Goal: Task Accomplishment & Management: Manage account settings

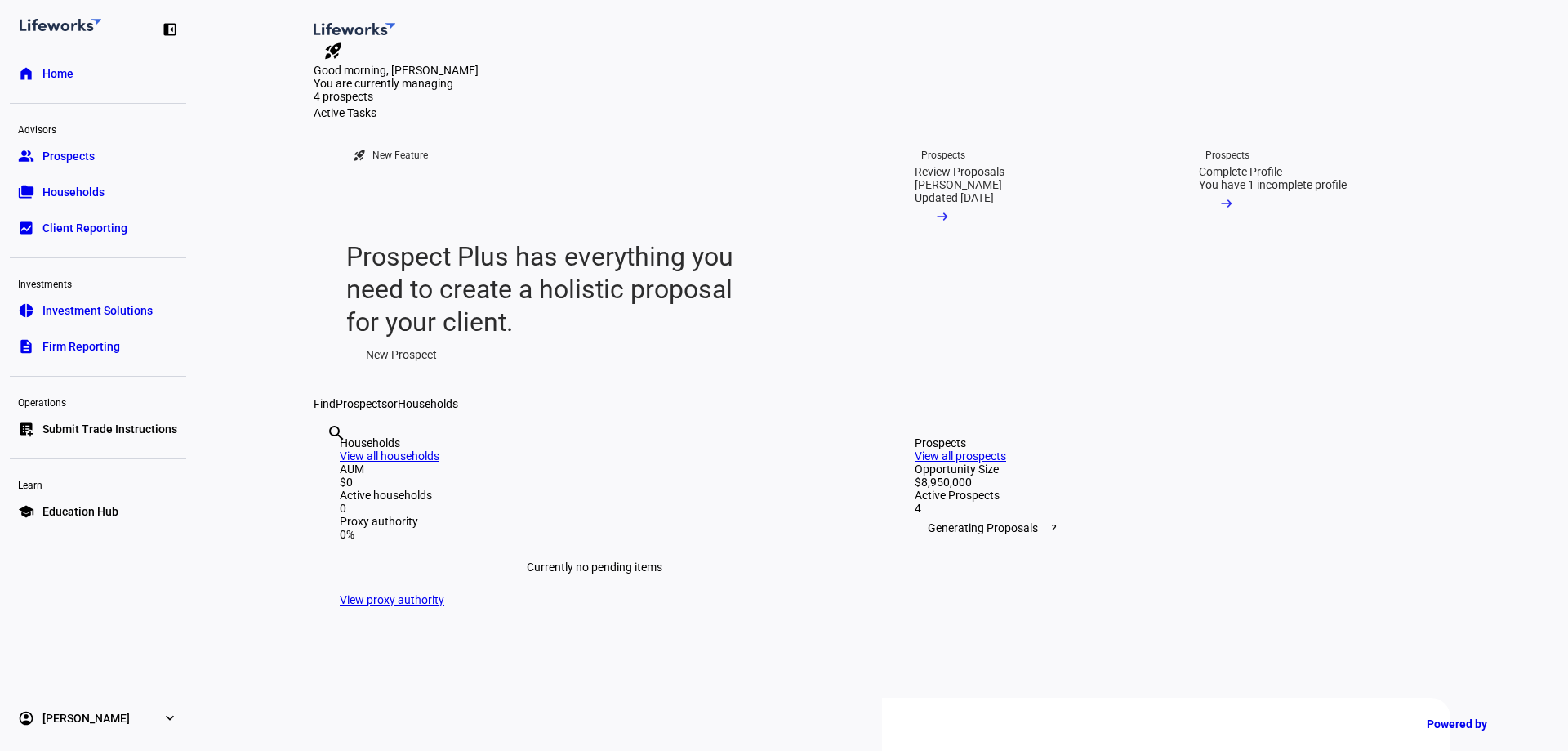
click at [58, 141] on link "group Prospects" at bounding box center [97, 156] width 176 height 33
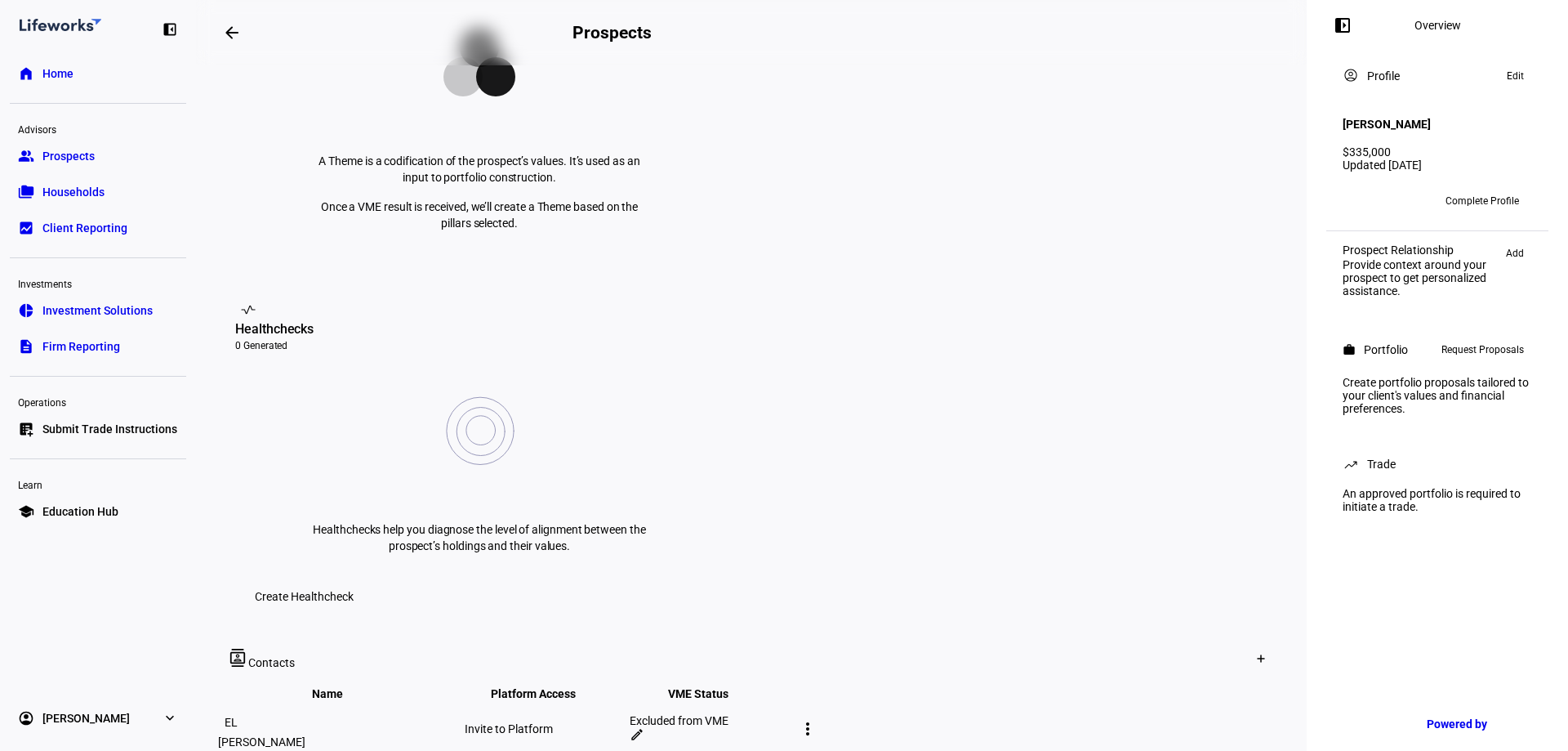
scroll to position [163, 0]
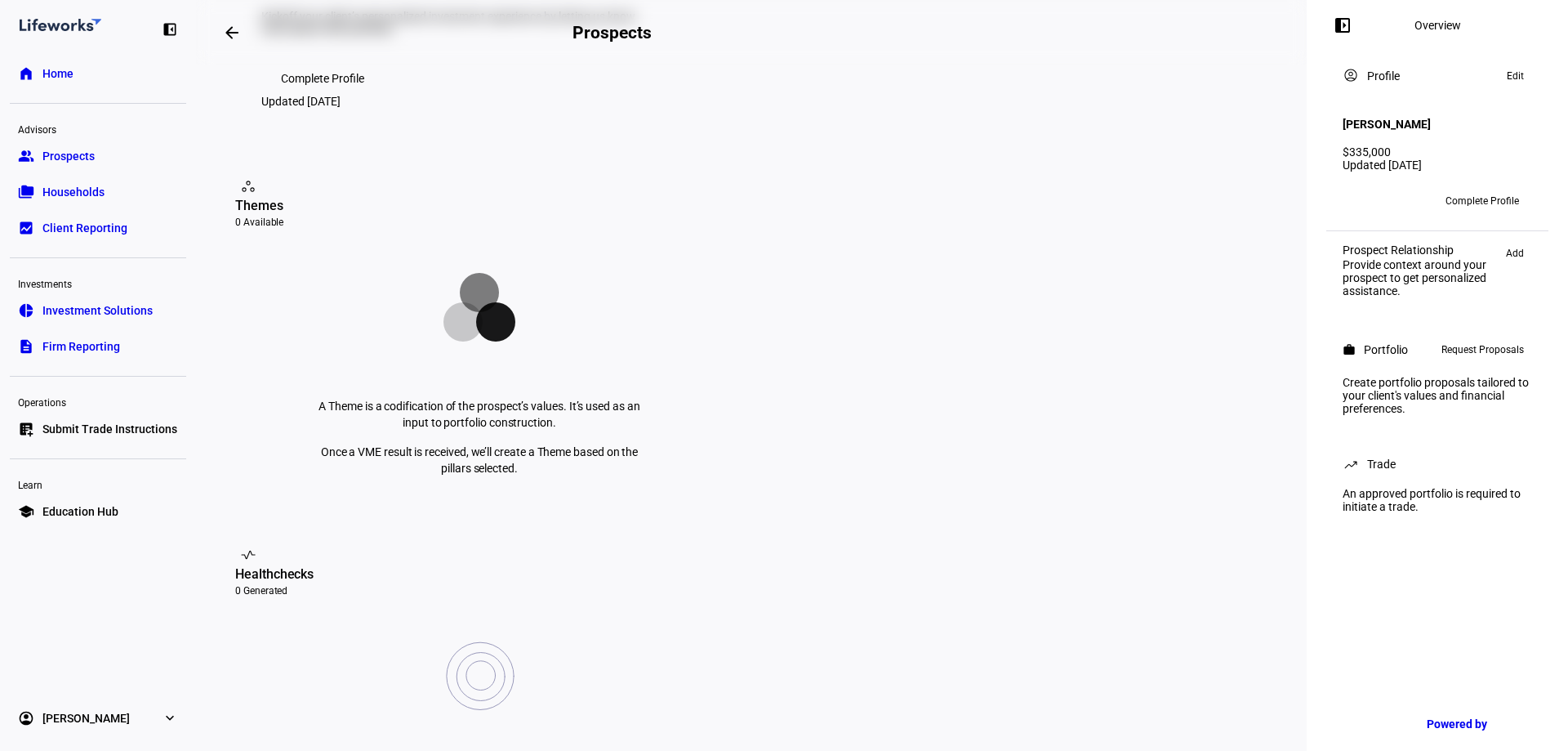
click at [1518, 82] on span "Edit" at bounding box center [1515, 75] width 17 height 20
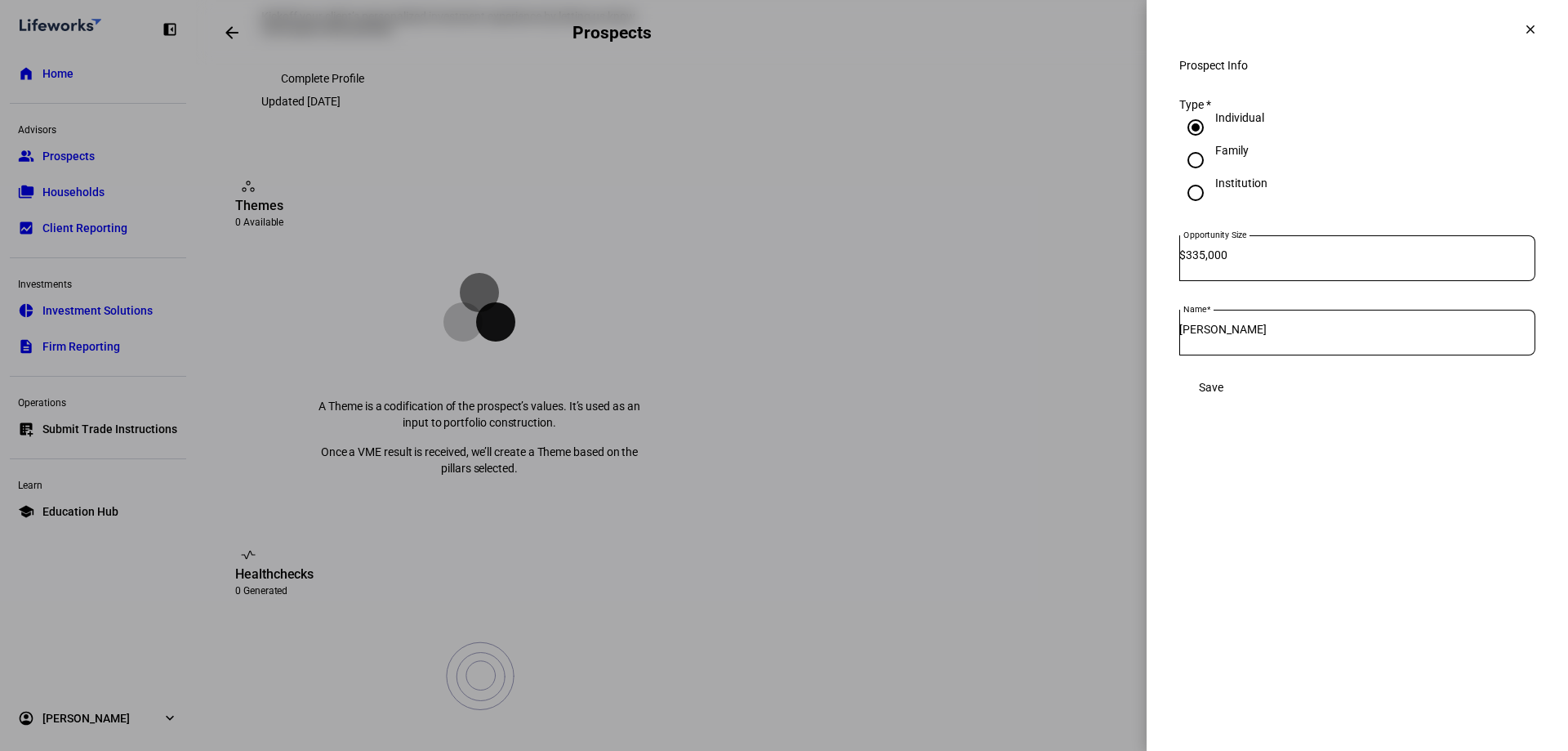
click at [1243, 394] on span at bounding box center [1211, 387] width 64 height 33
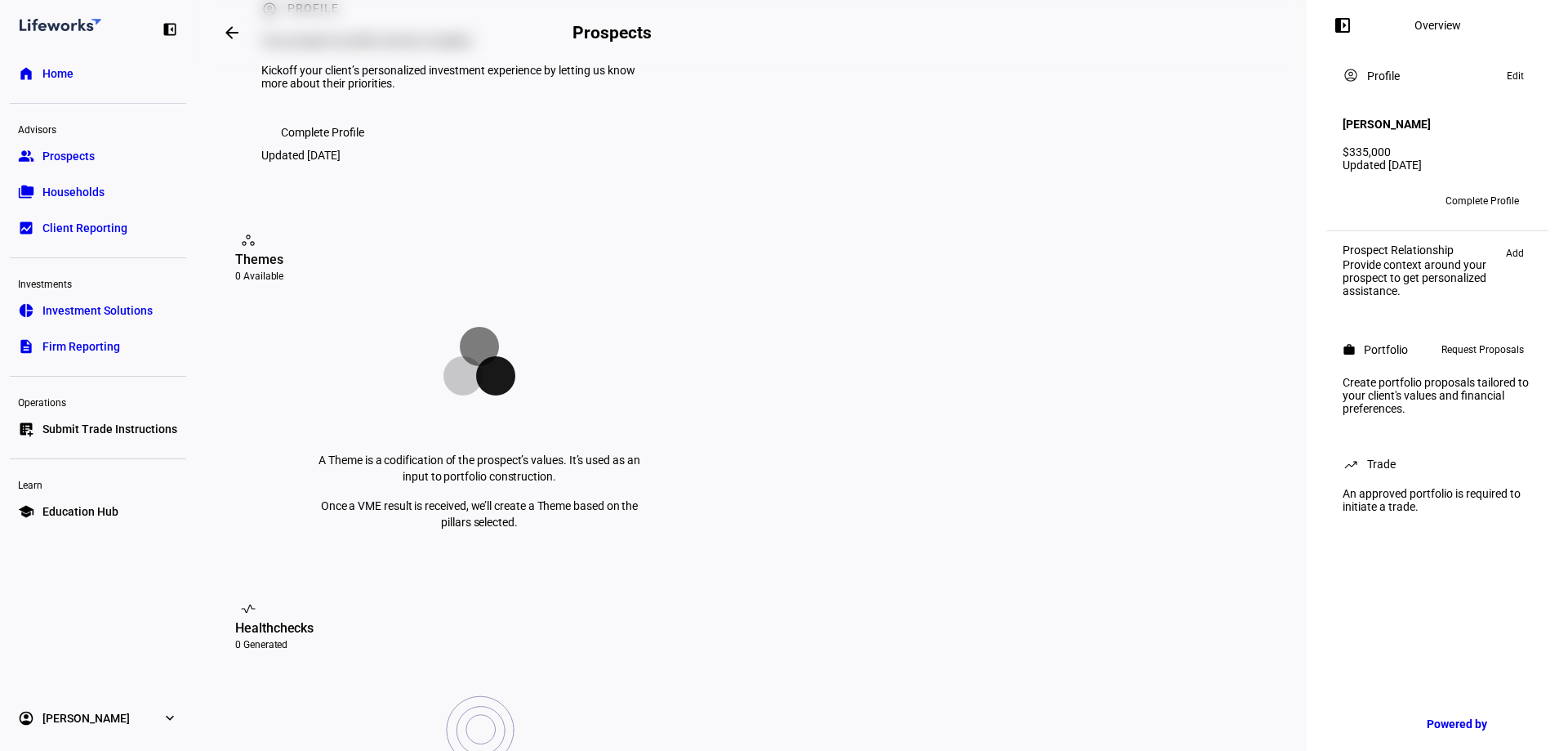
scroll to position [0, 0]
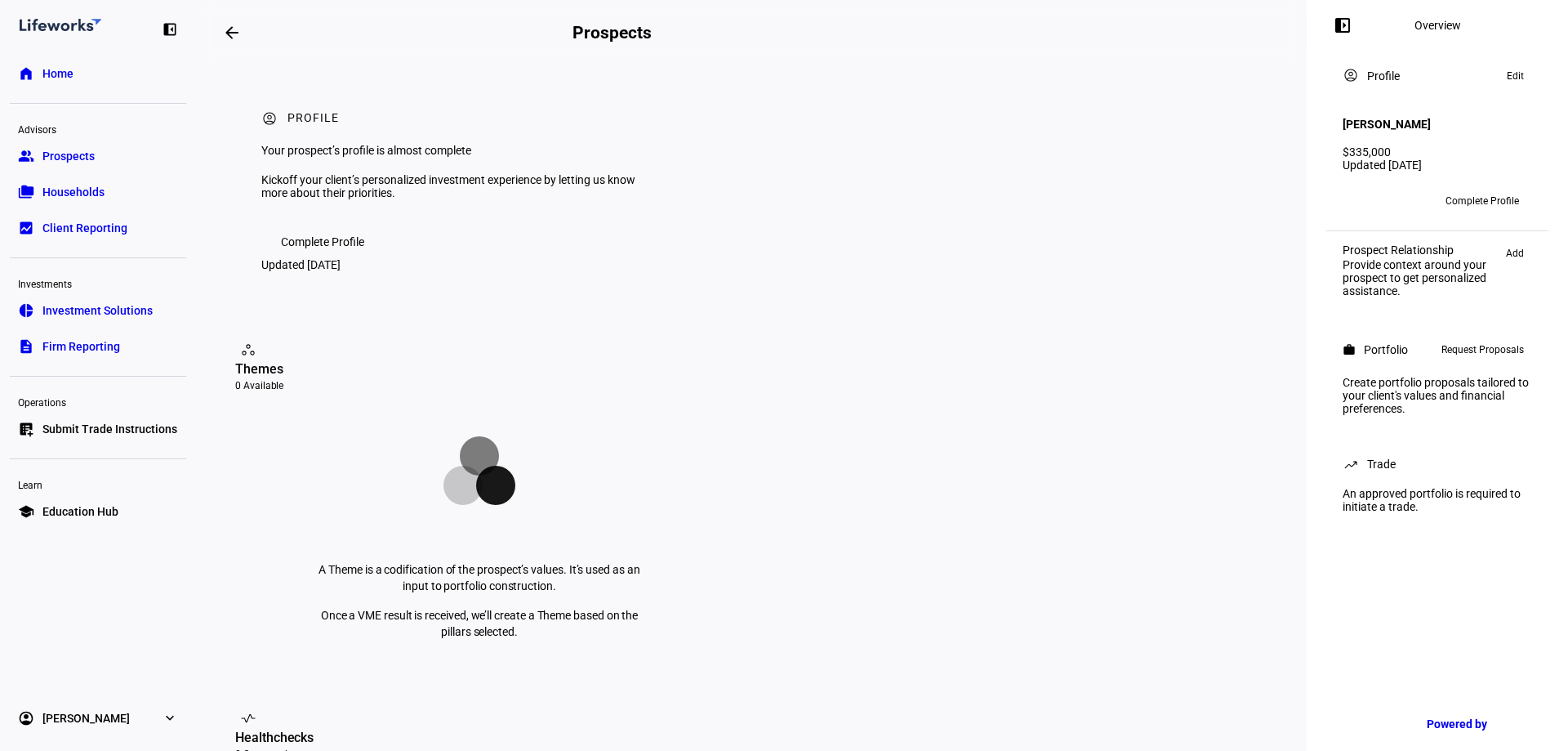
click at [43, 158] on span "Prospects" at bounding box center [68, 156] width 52 height 16
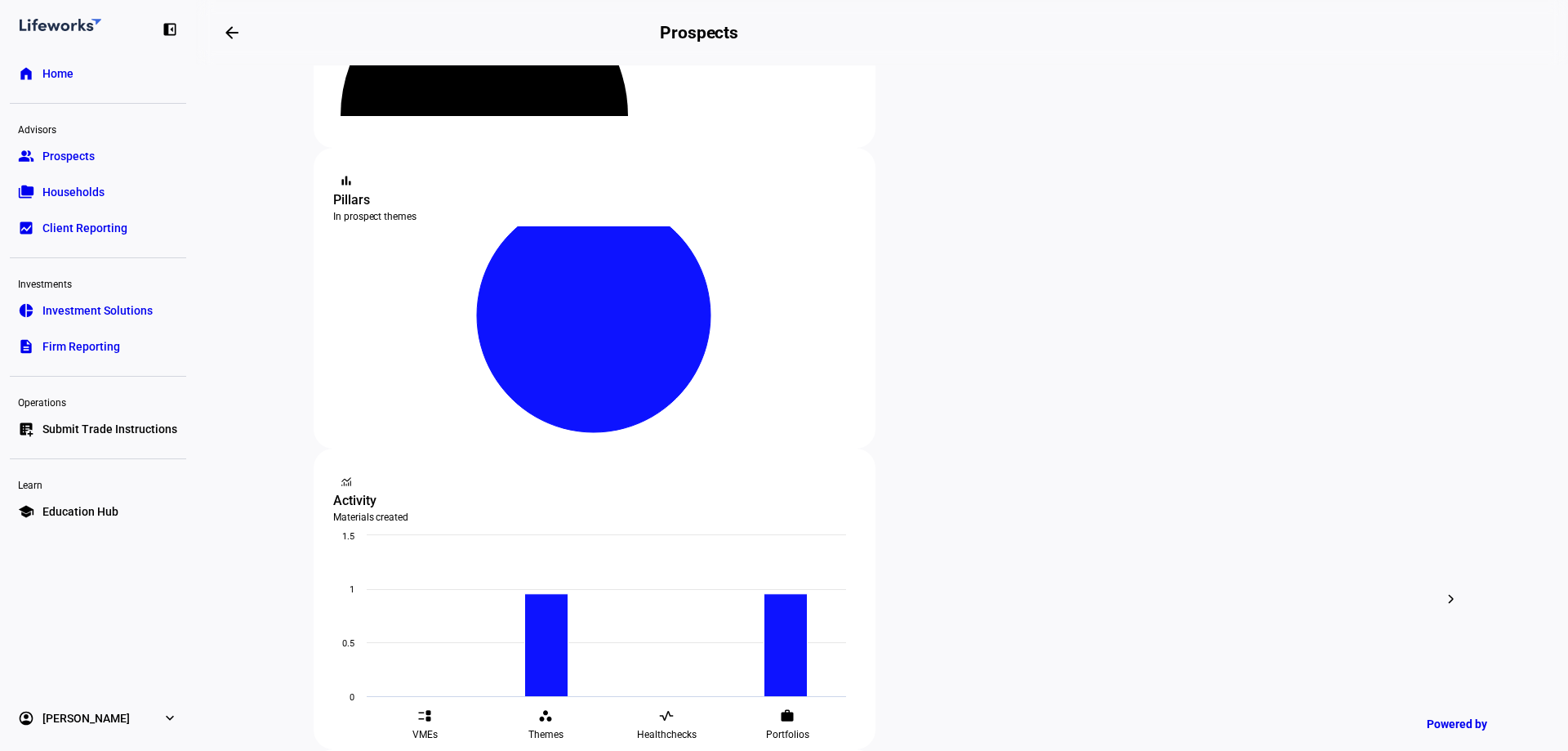
scroll to position [245, 0]
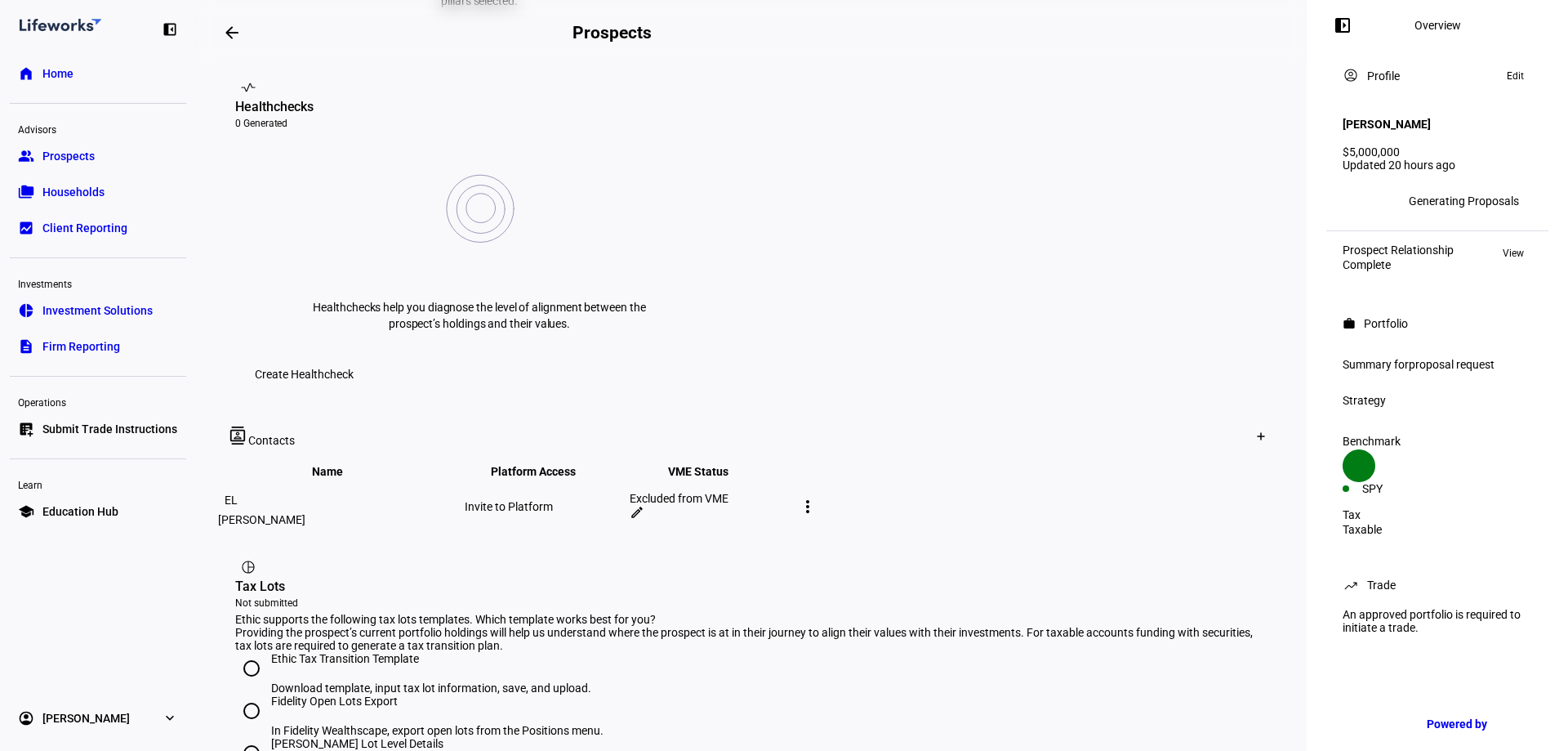
scroll to position [654, 0]
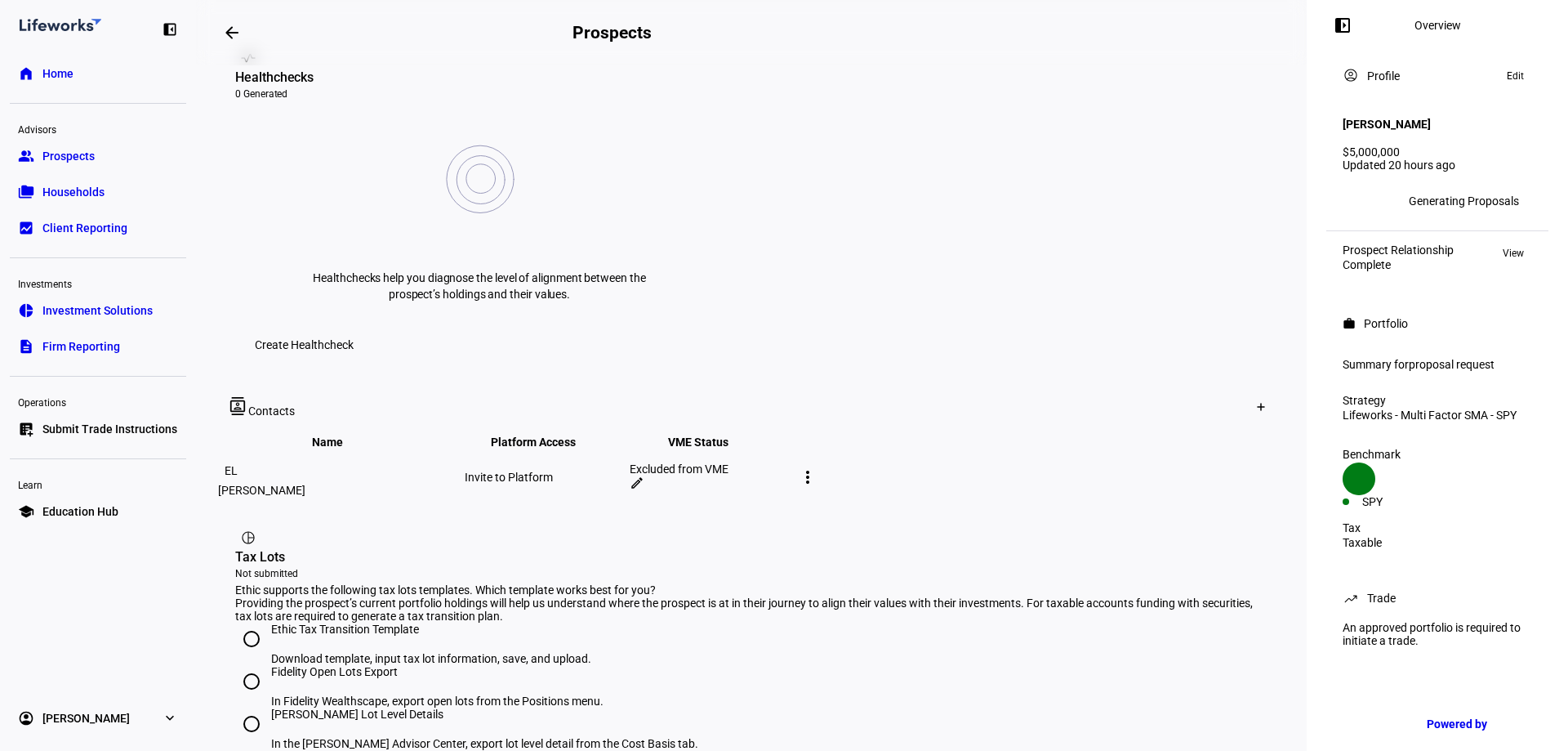
click at [250, 623] on input "Ethic Tax Transition Template Download template, input tax lot information, sav…" at bounding box center [251, 639] width 33 height 33
radio input "true"
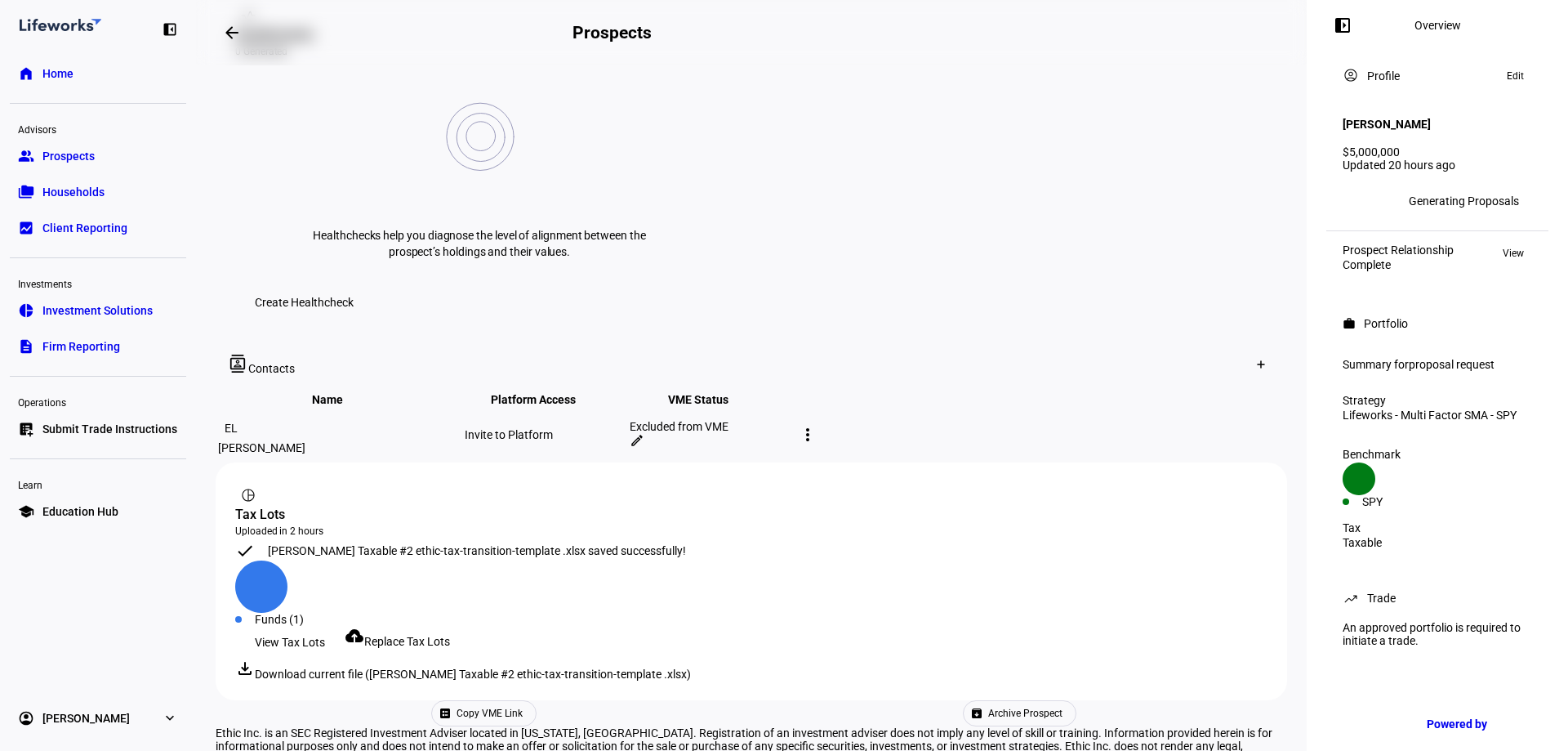
scroll to position [714, 0]
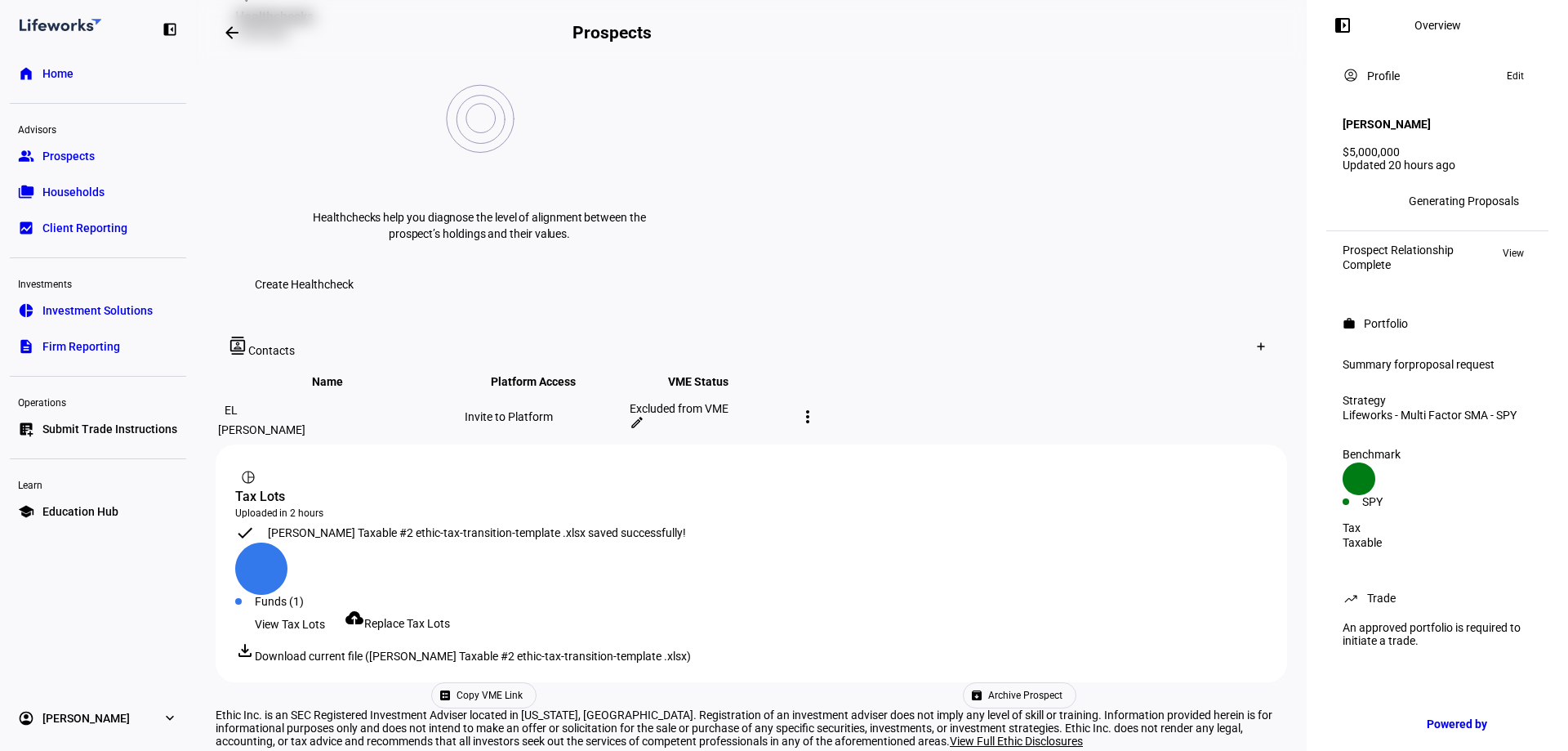
click at [328, 608] on span at bounding box center [290, 624] width 109 height 33
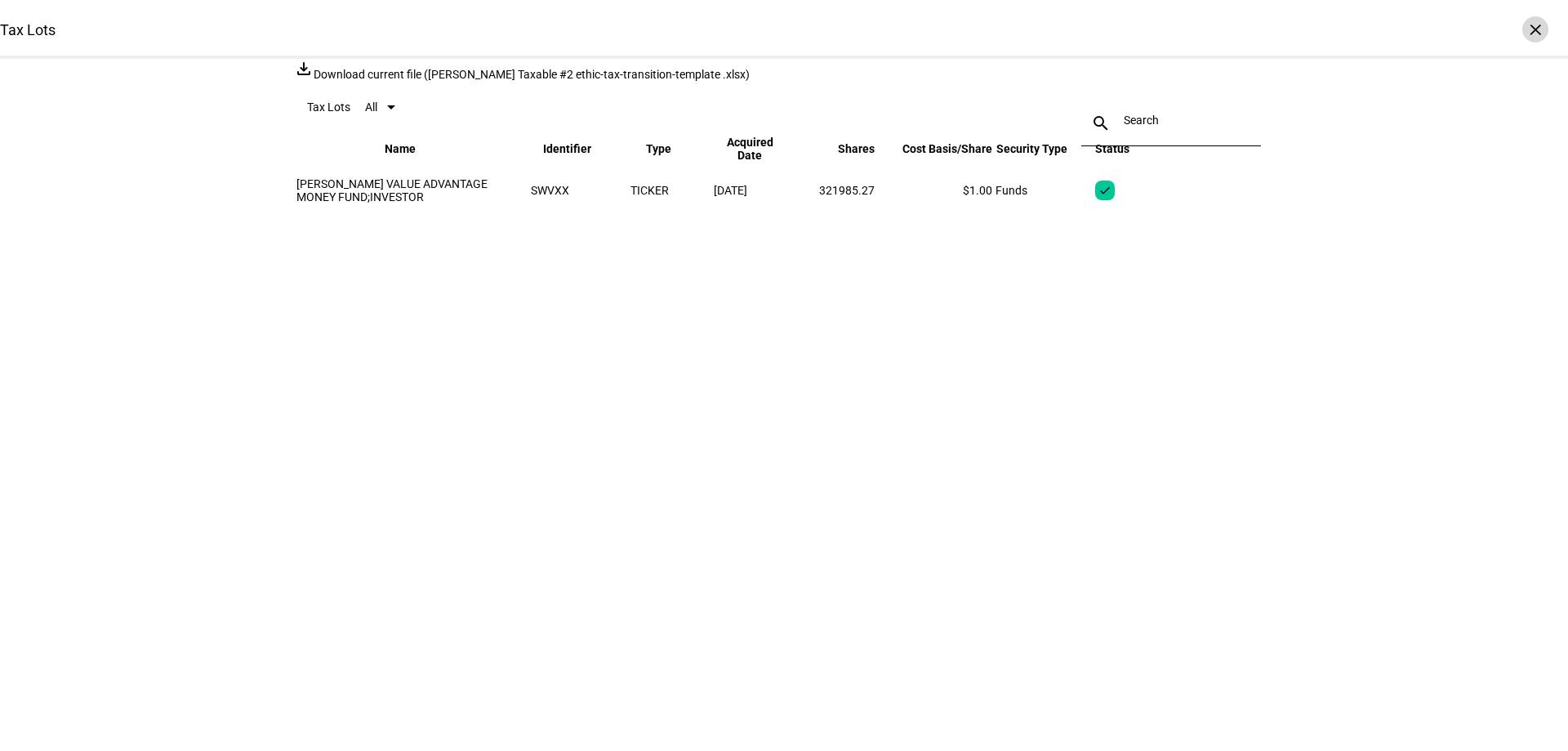
click at [1526, 33] on div "×" at bounding box center [1536, 29] width 26 height 26
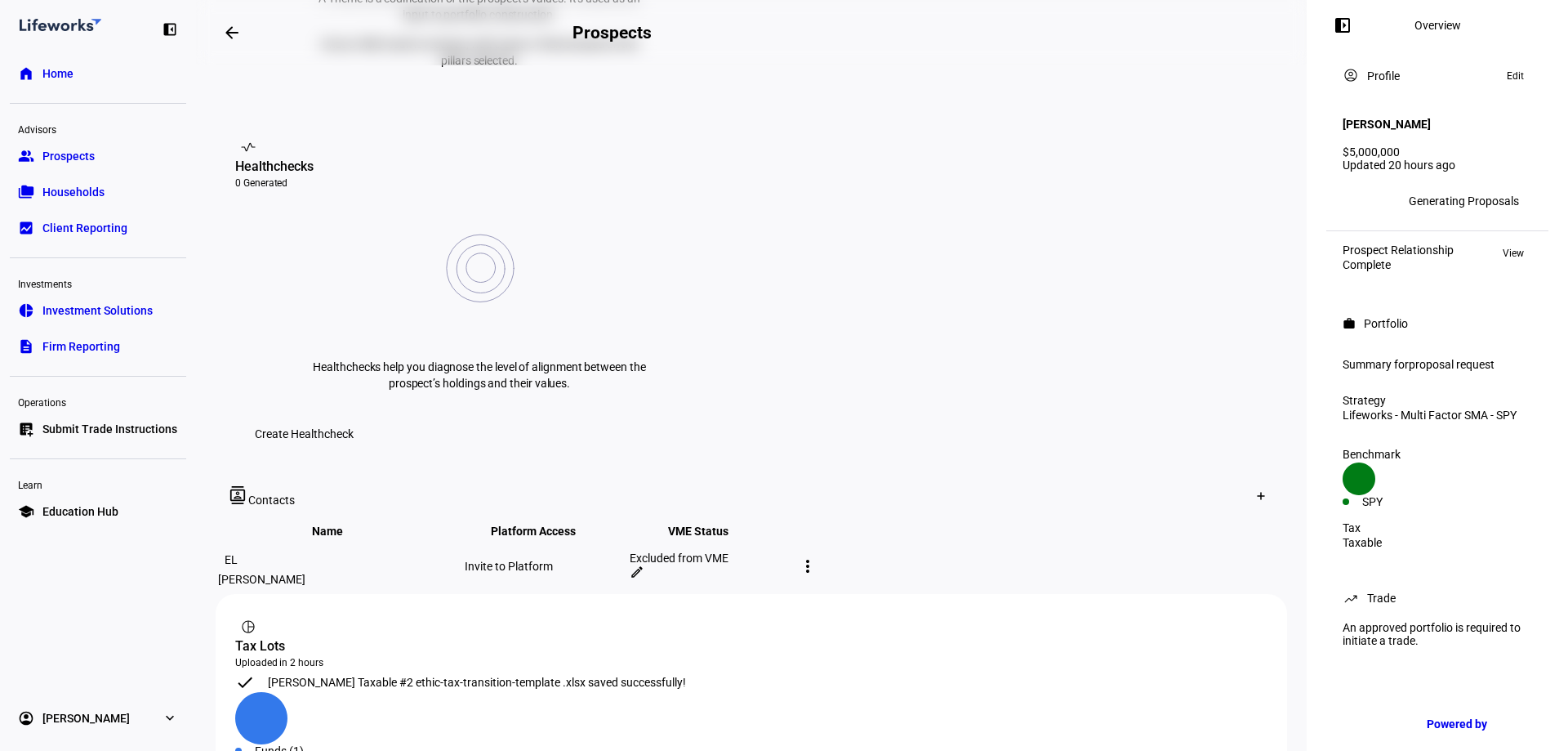
scroll to position [550, 0]
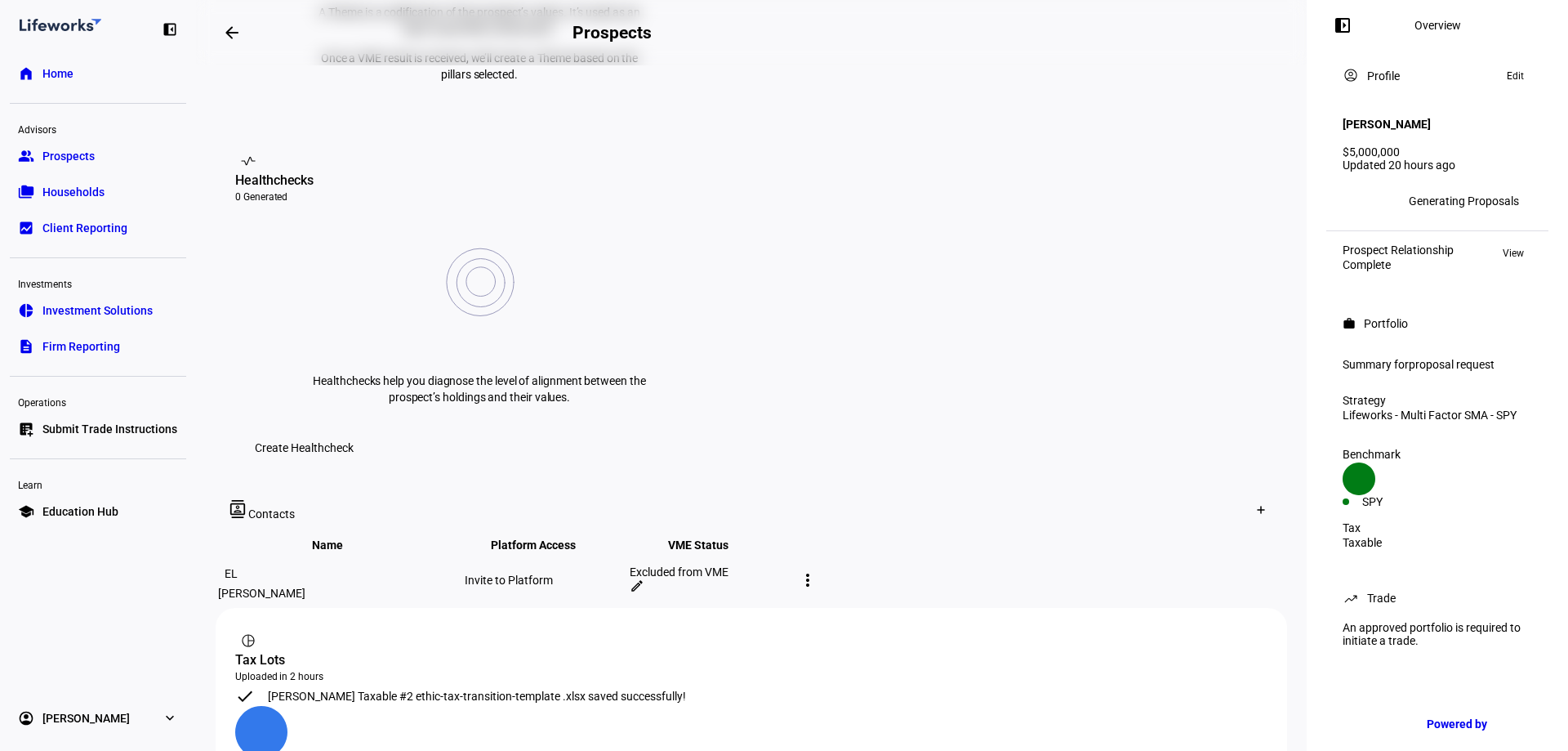
click at [76, 153] on span "Prospects" at bounding box center [68, 156] width 52 height 16
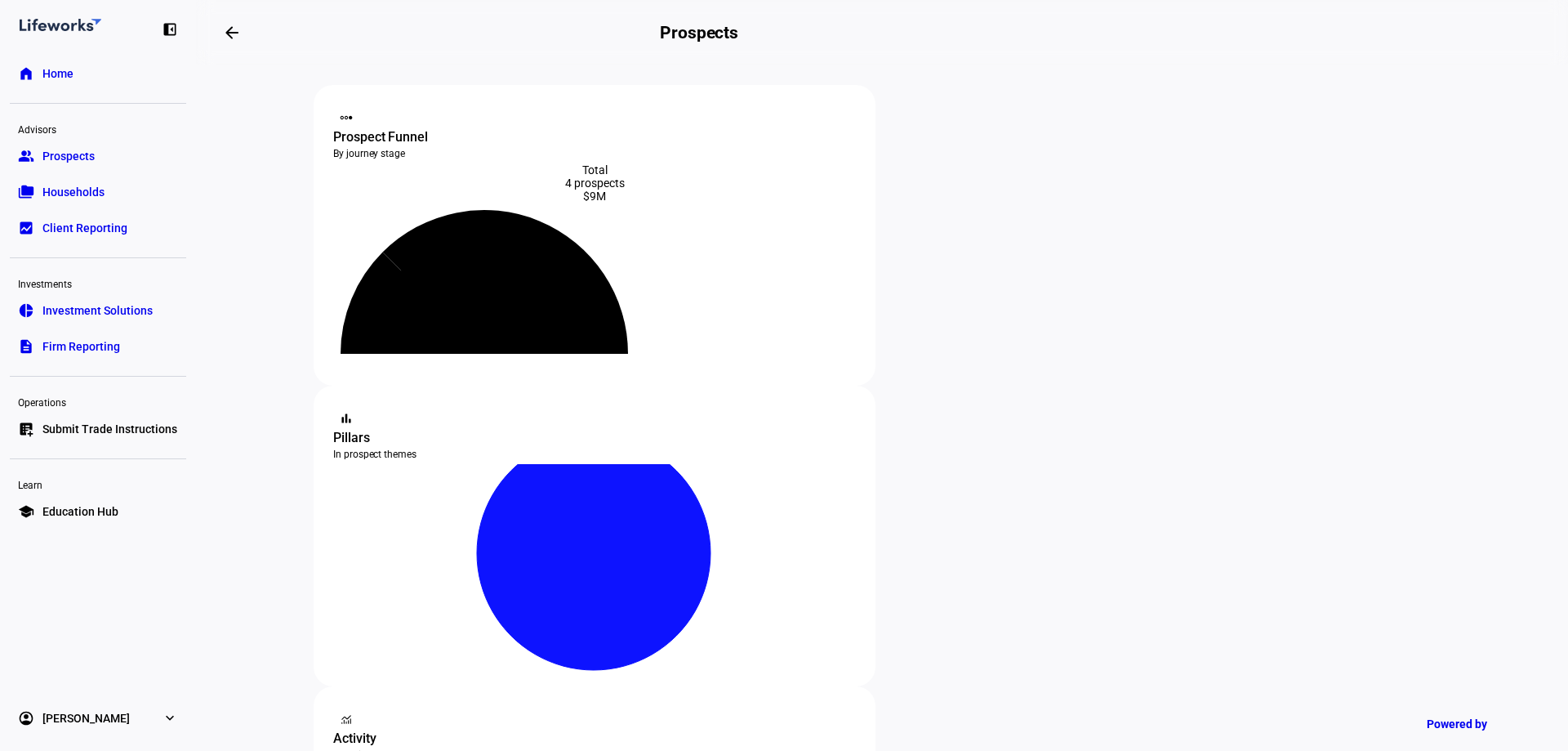
scroll to position [82, 0]
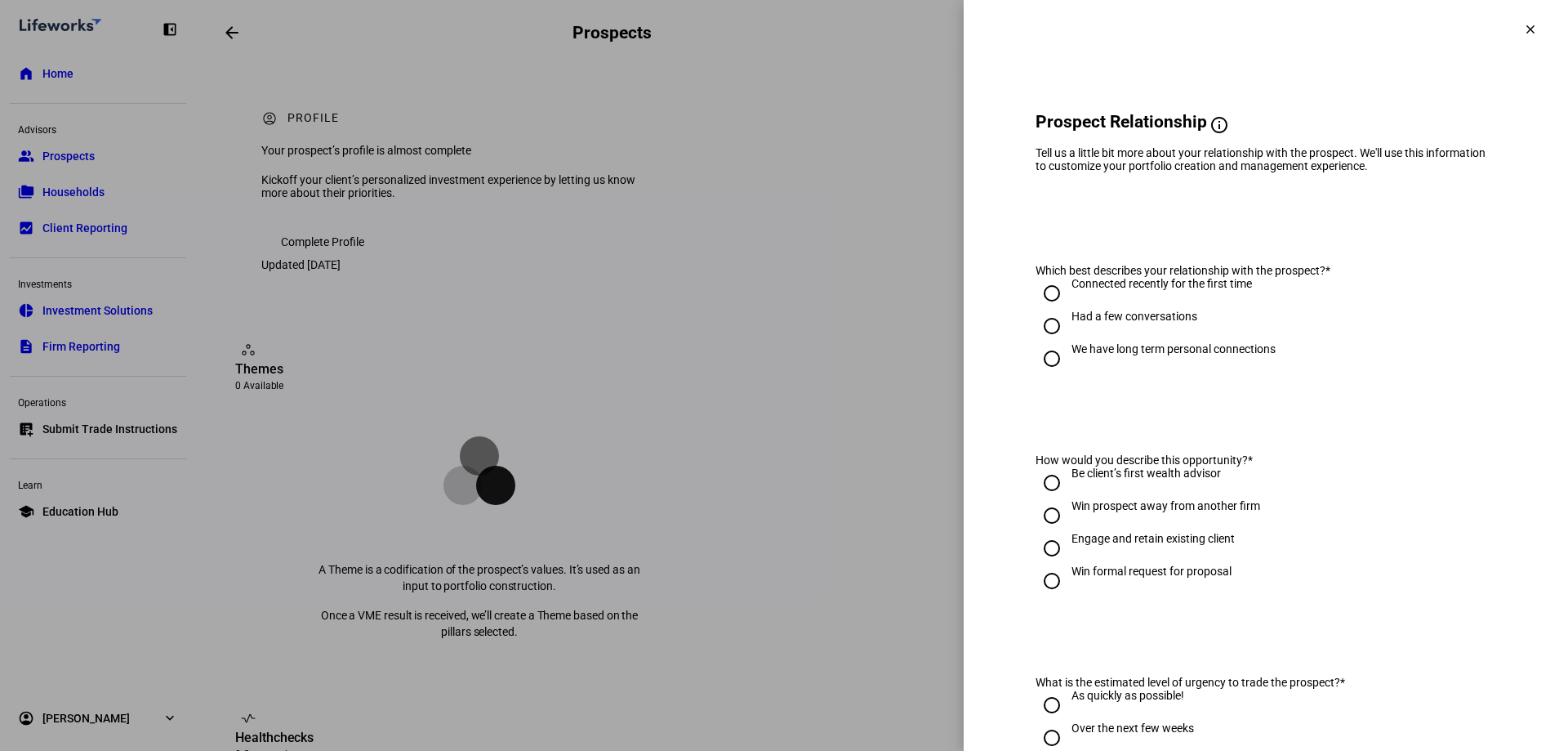
click at [1521, 37] on span at bounding box center [1530, 29] width 40 height 40
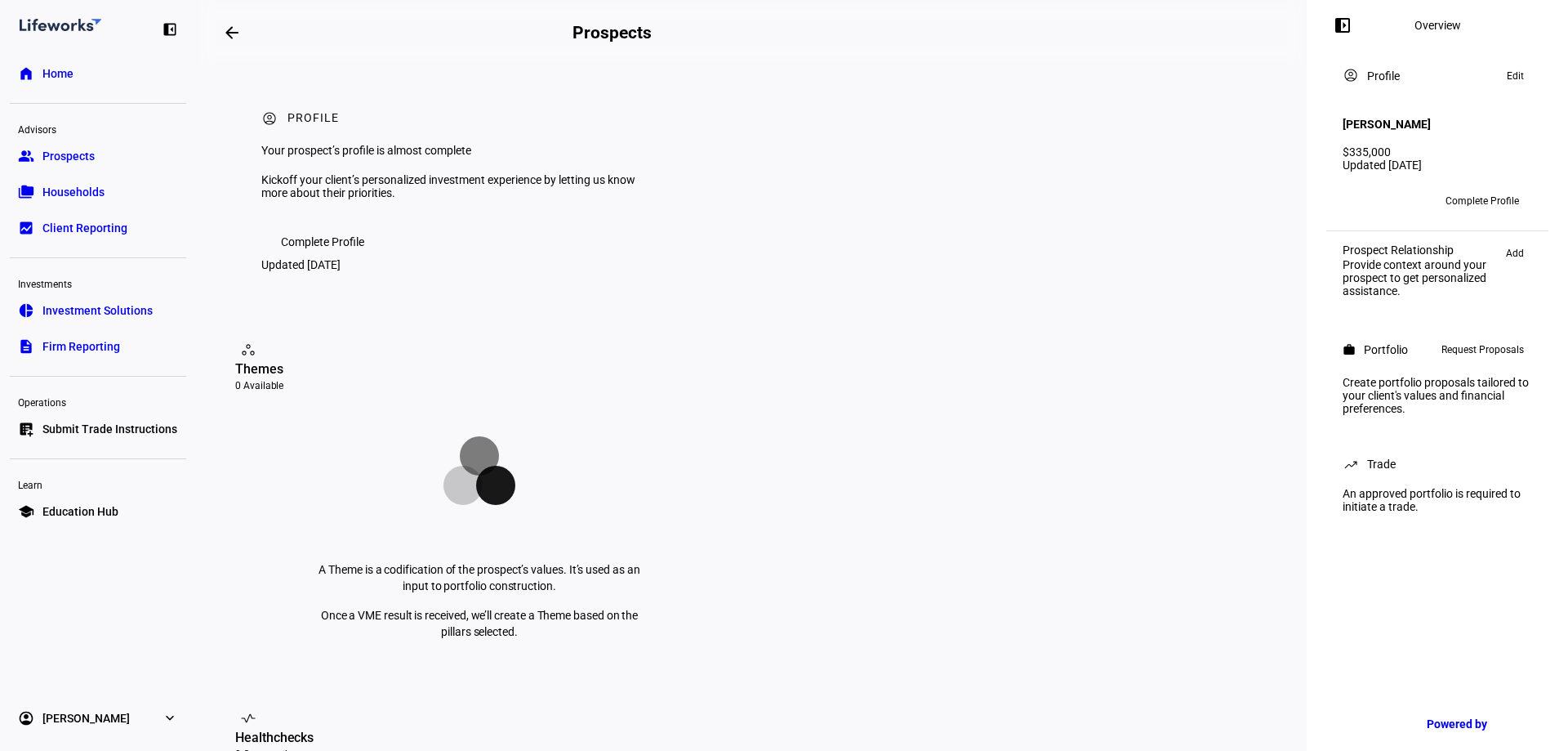
click at [77, 150] on span "Prospects" at bounding box center [68, 156] width 52 height 16
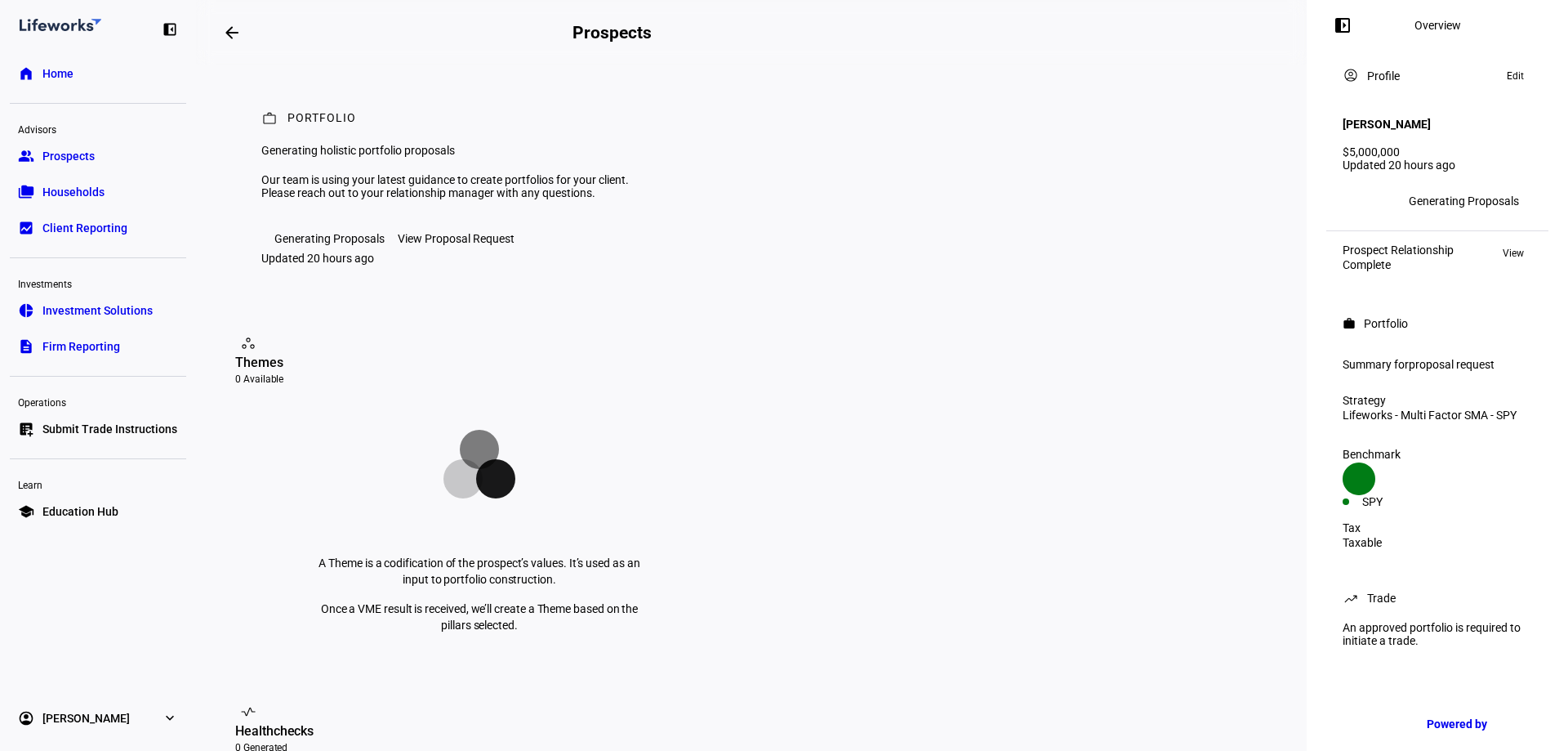
scroll to position [82, 0]
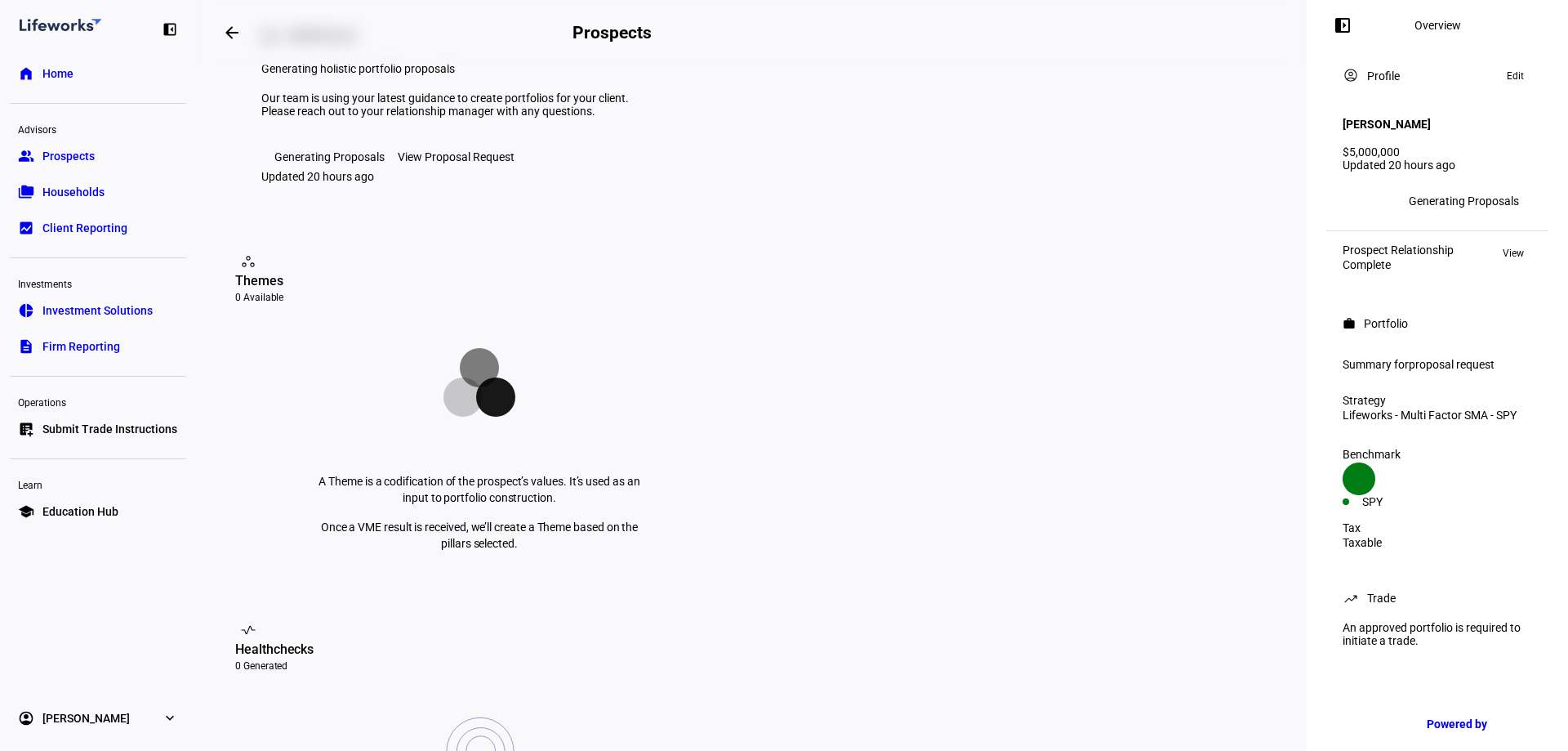
click at [1509, 75] on span "Edit" at bounding box center [1515, 75] width 17 height 20
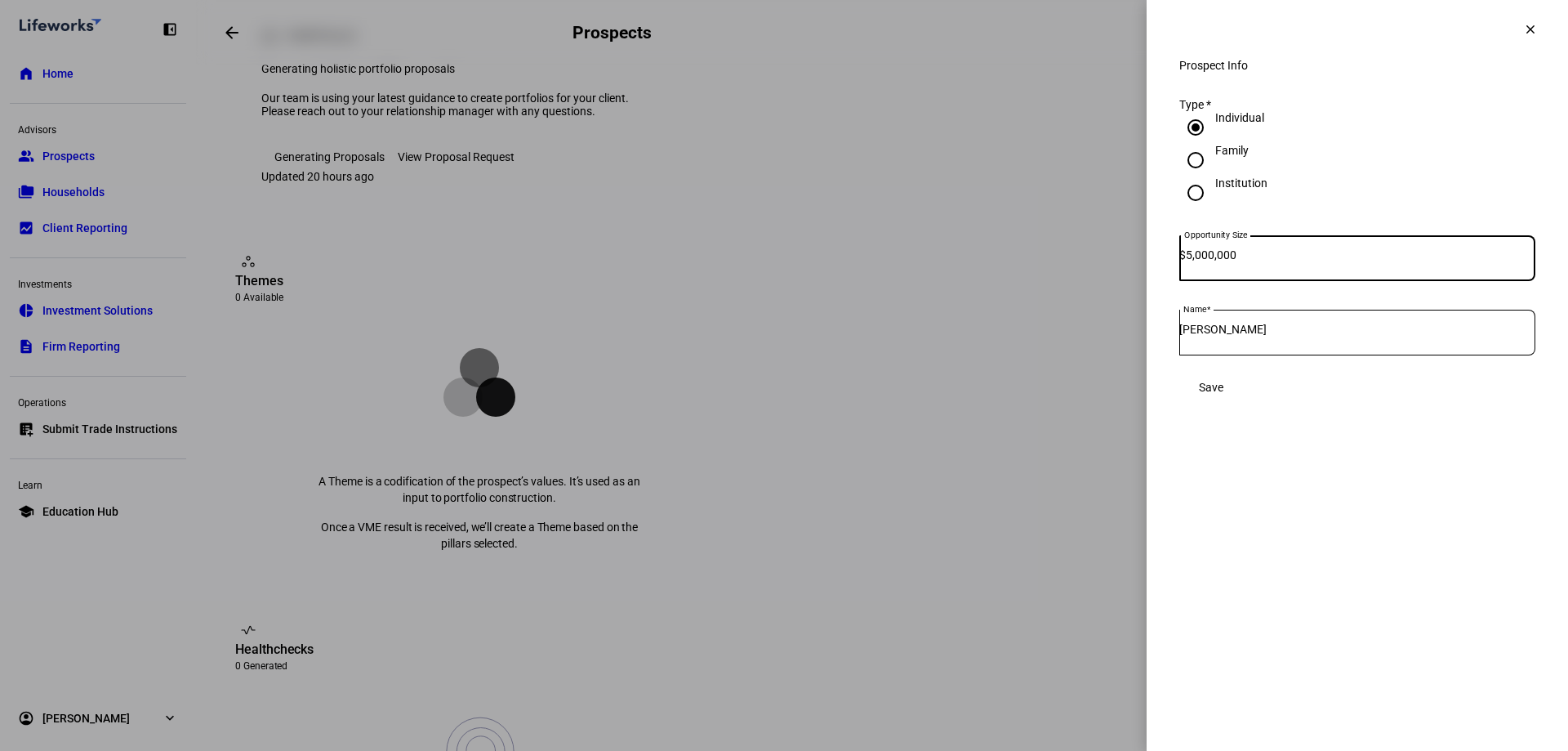
drag, startPoint x: 1289, startPoint y: 268, endPoint x: 1243, endPoint y: 272, distance: 46.2
click at [1243, 261] on input "5,000,000" at bounding box center [1360, 255] width 349 height 13
click at [1259, 261] on input "5,000,000" at bounding box center [1360, 255] width 349 height 13
drag, startPoint x: 1259, startPoint y: 271, endPoint x: 1200, endPoint y: 270, distance: 59.0
click at [1200, 270] on div "Opportunity Size $ 5,000,000" at bounding box center [1357, 258] width 356 height 45
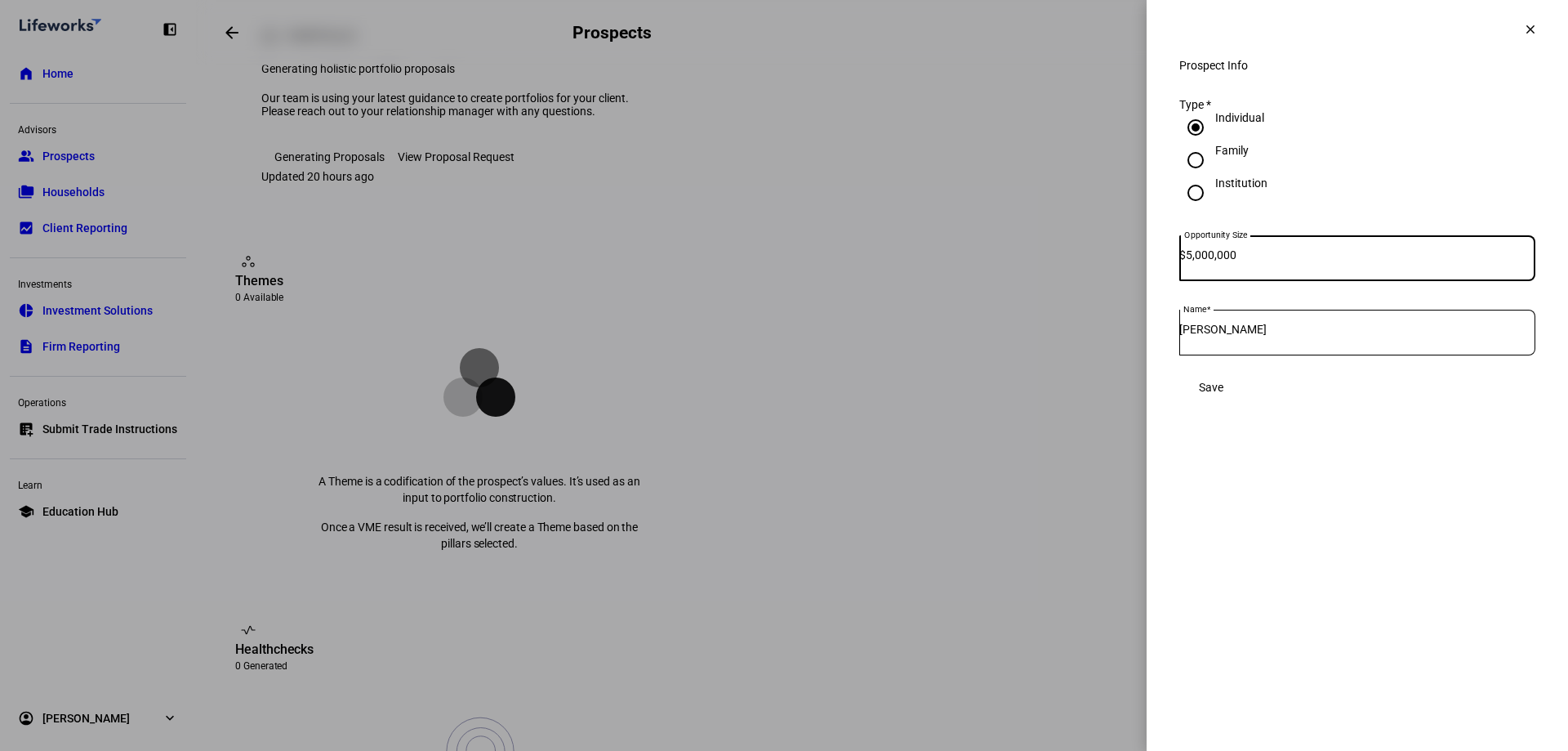
click at [1256, 261] on input "5,000,000" at bounding box center [1360, 255] width 349 height 13
drag, startPoint x: 1219, startPoint y: 259, endPoint x: 1200, endPoint y: 259, distance: 19.0
click at [1200, 259] on div "Opportunity Size $ 5,000,000" at bounding box center [1357, 258] width 356 height 45
drag, startPoint x: 1260, startPoint y: 271, endPoint x: 1197, endPoint y: 275, distance: 63.1
click at [1197, 275] on div "Opportunity Size $ 5,000,000" at bounding box center [1357, 258] width 356 height 45
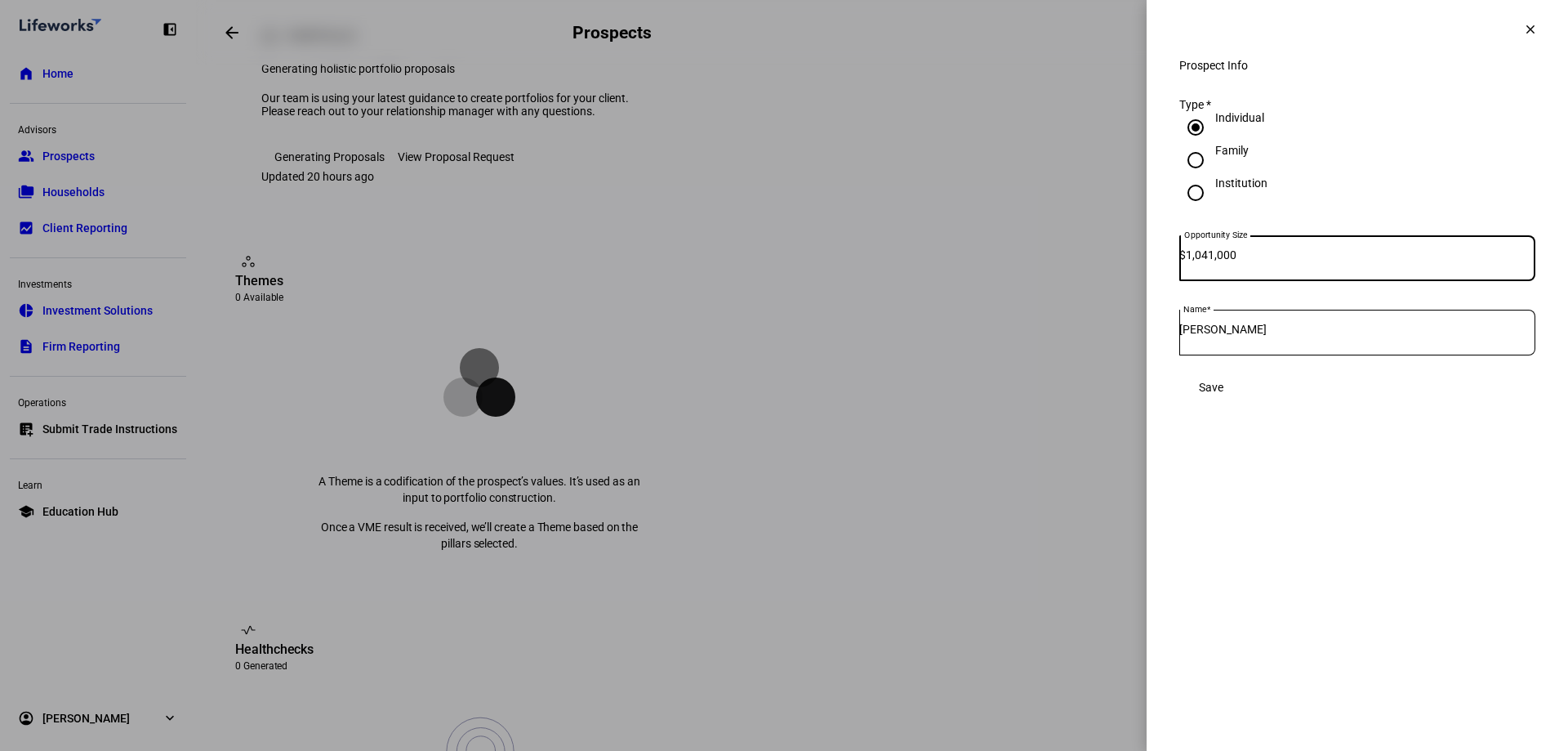
type input "1,041,000"
click at [1431, 404] on div "Save" at bounding box center [1357, 387] width 356 height 33
click at [1224, 393] on span "Save" at bounding box center [1211, 387] width 25 height 13
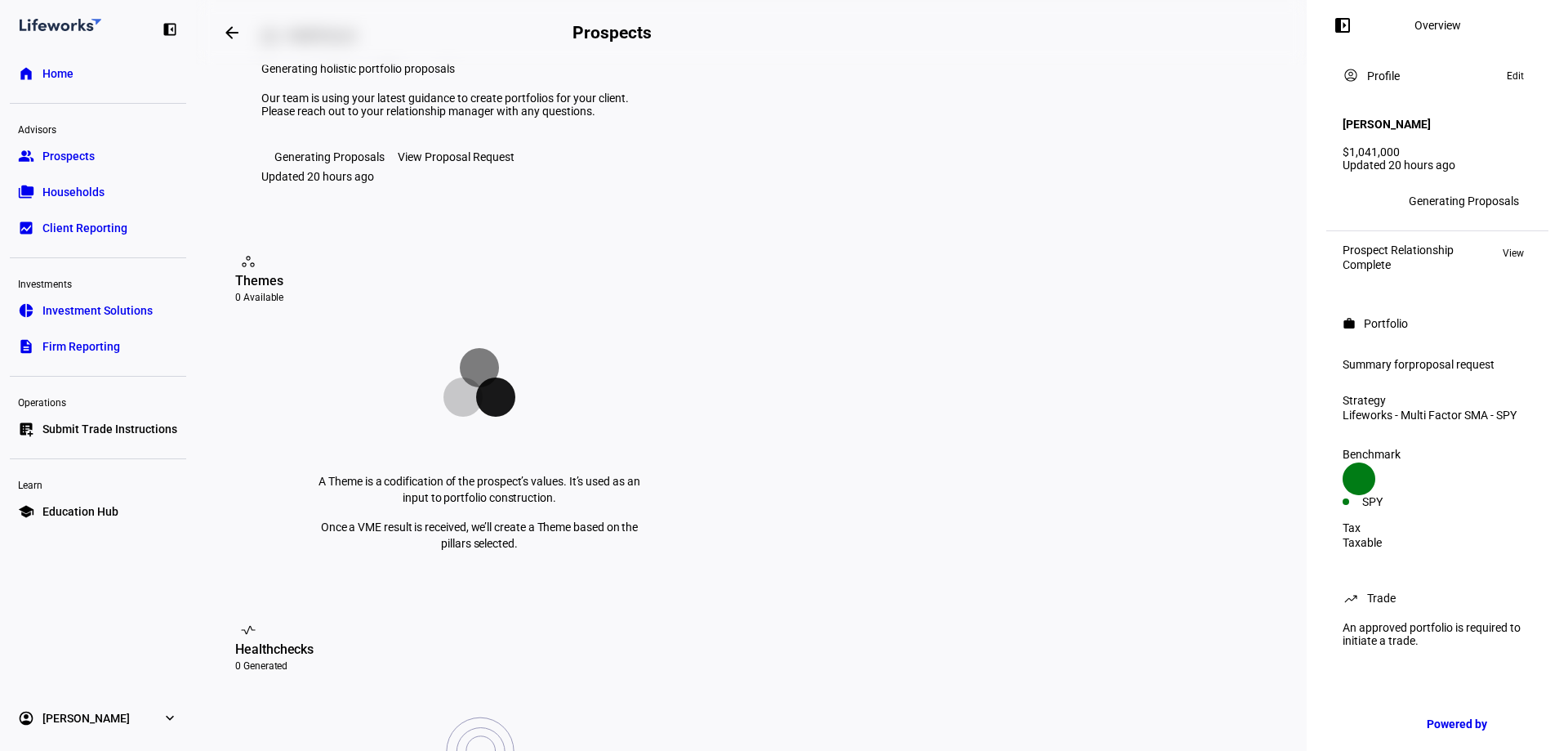
scroll to position [0, 0]
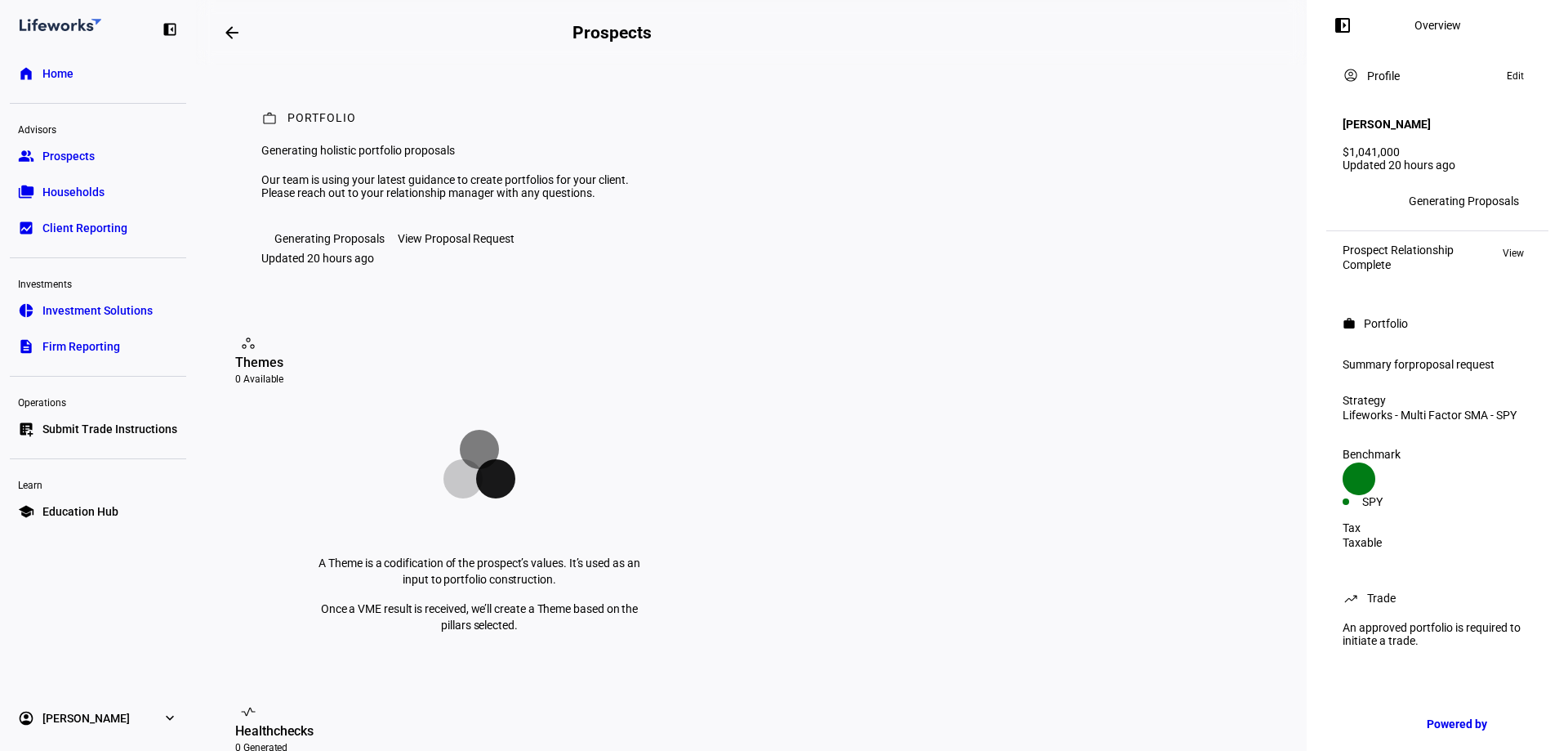
click at [427, 245] on div "View Proposal Request" at bounding box center [457, 239] width 117 height 13
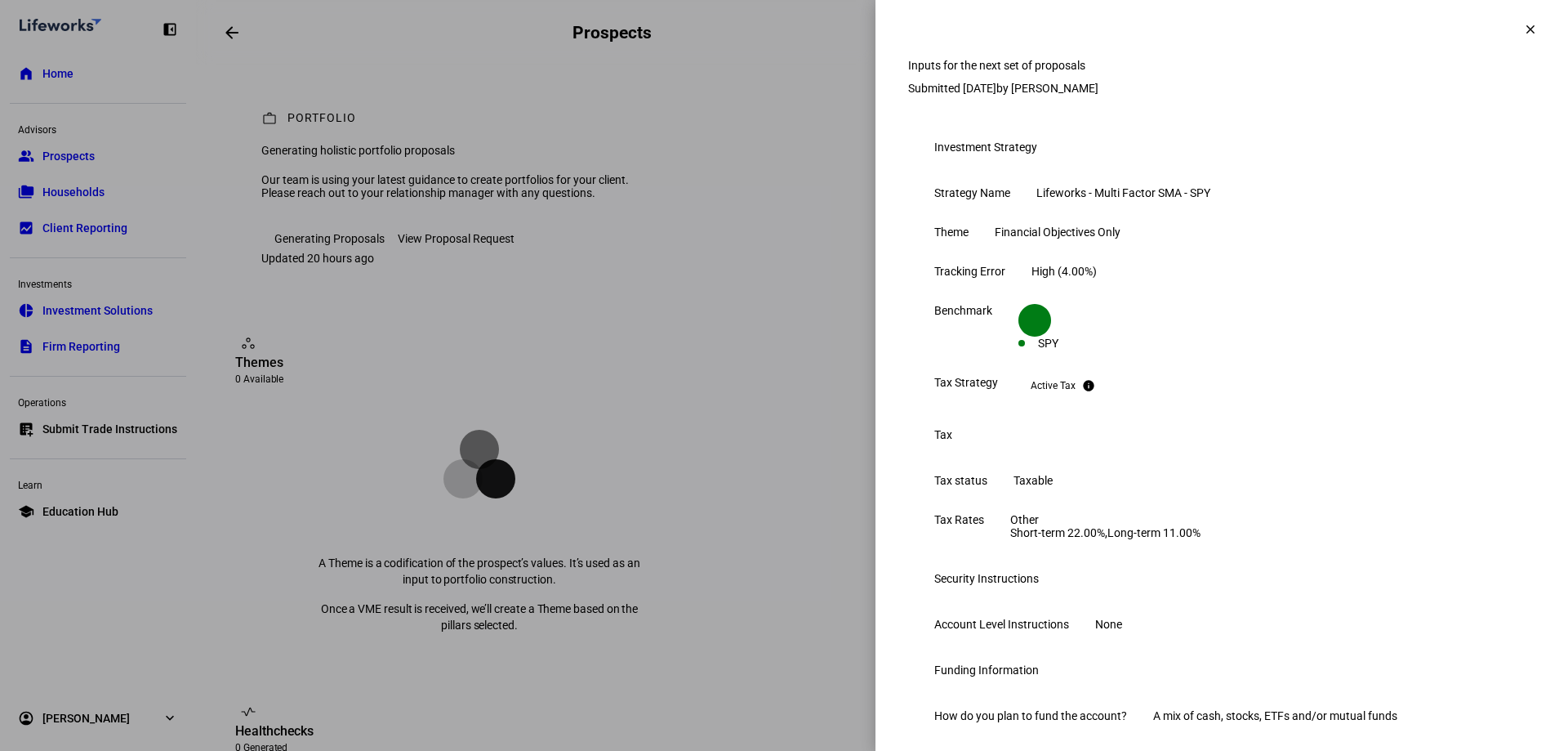
click at [1520, 40] on span at bounding box center [1530, 29] width 40 height 40
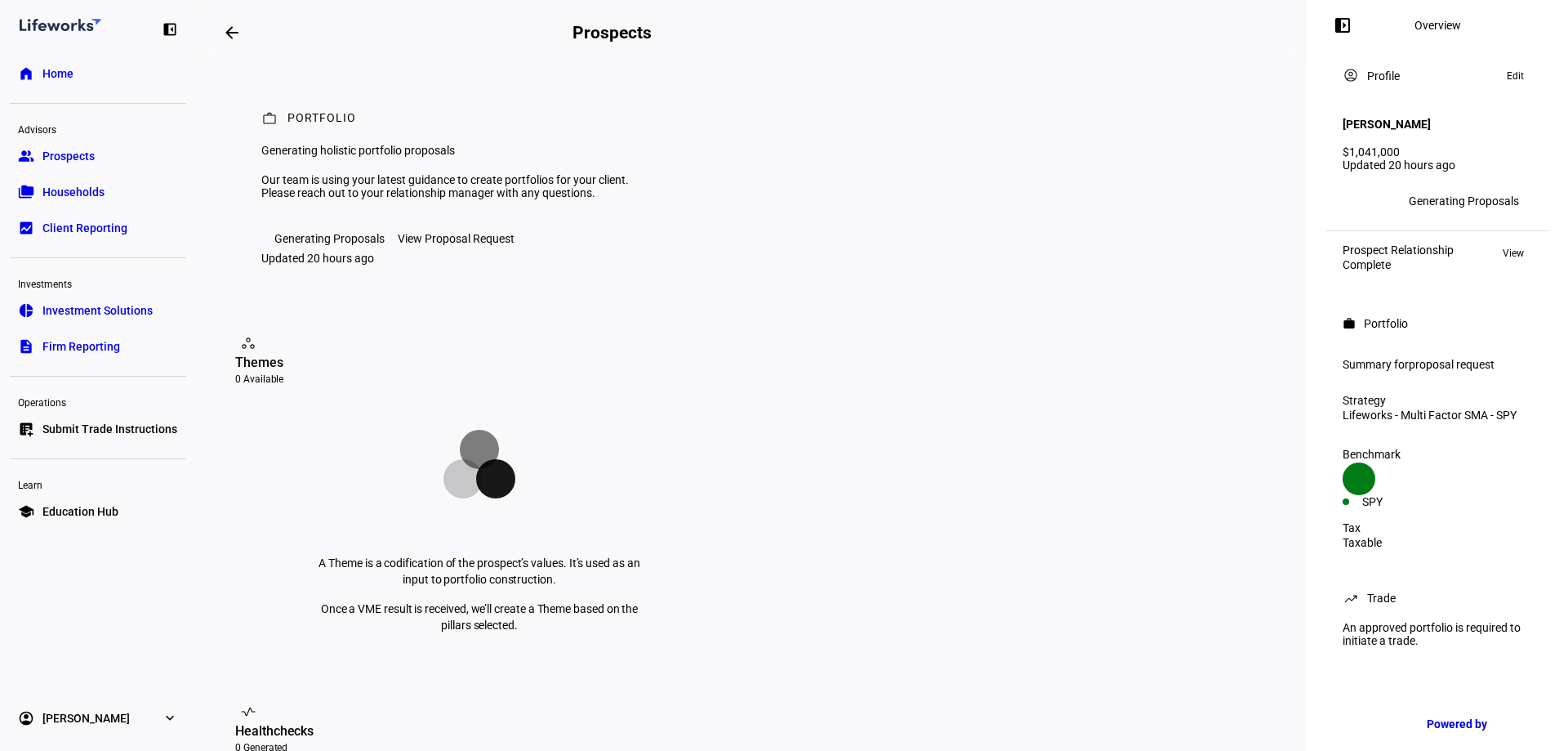
click at [351, 245] on div "Generating Proposals" at bounding box center [329, 239] width 110 height 13
click at [428, 245] on div "View Proposal Request" at bounding box center [457, 239] width 117 height 13
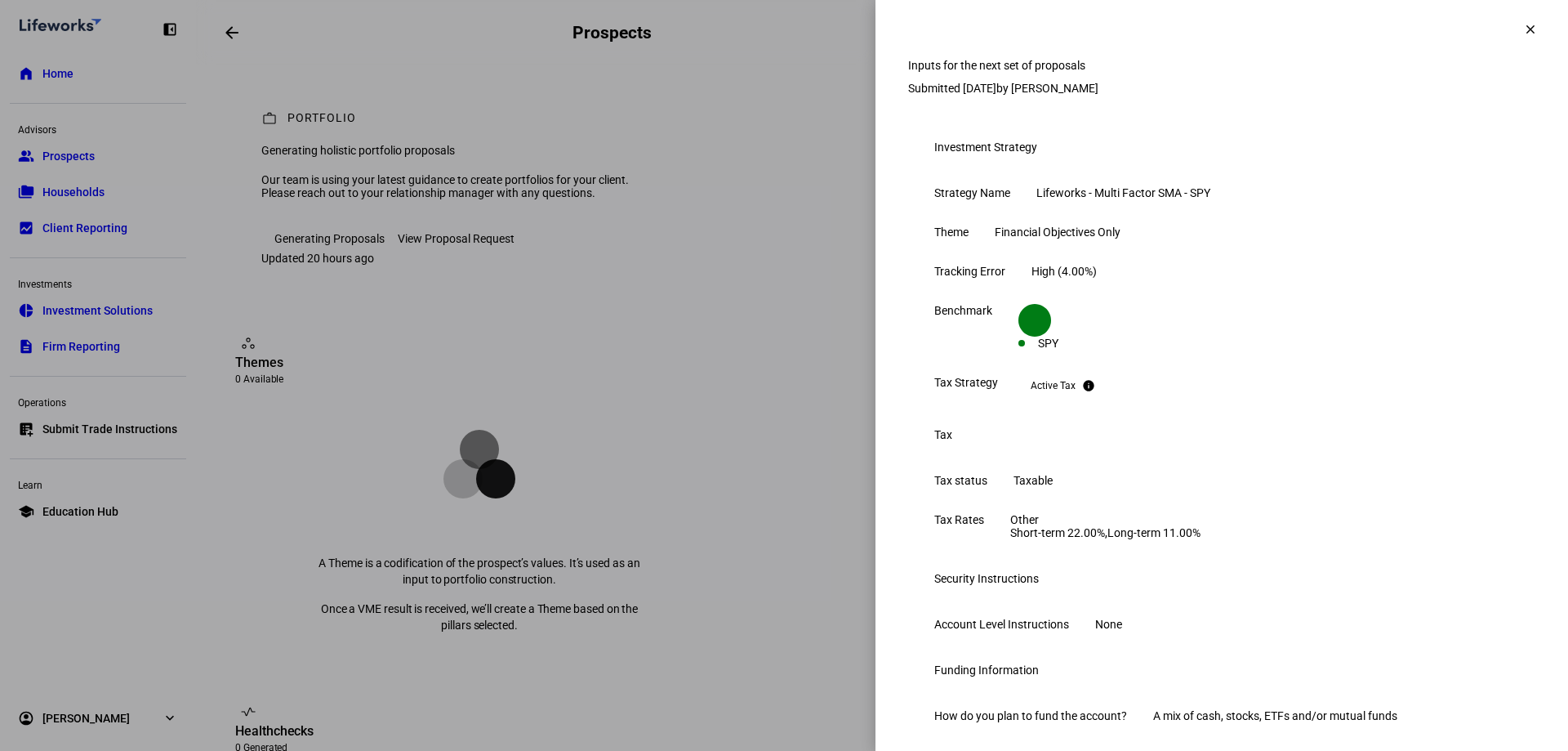
click at [1510, 23] on span at bounding box center [1530, 29] width 40 height 40
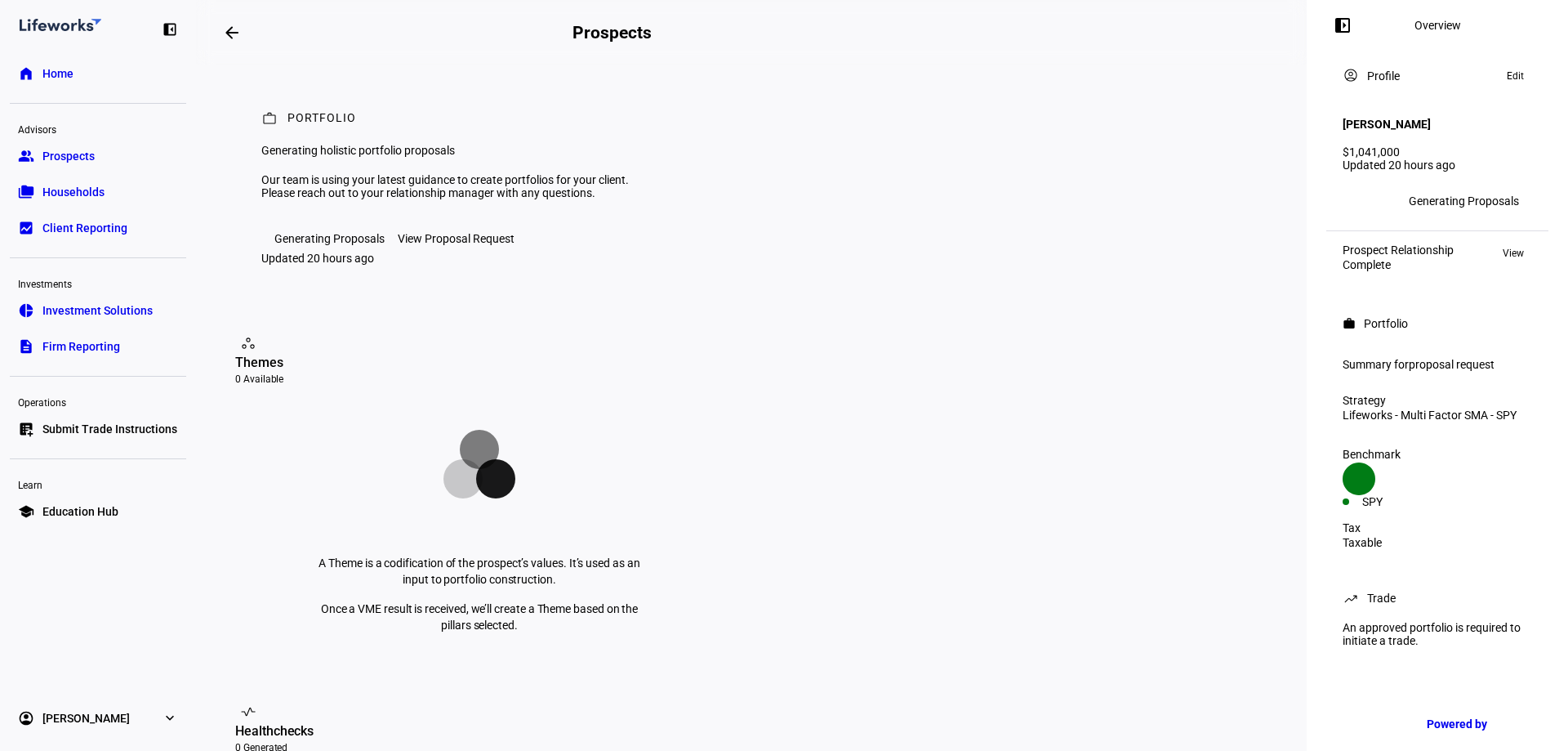
click at [57, 157] on span "Prospects" at bounding box center [68, 156] width 52 height 16
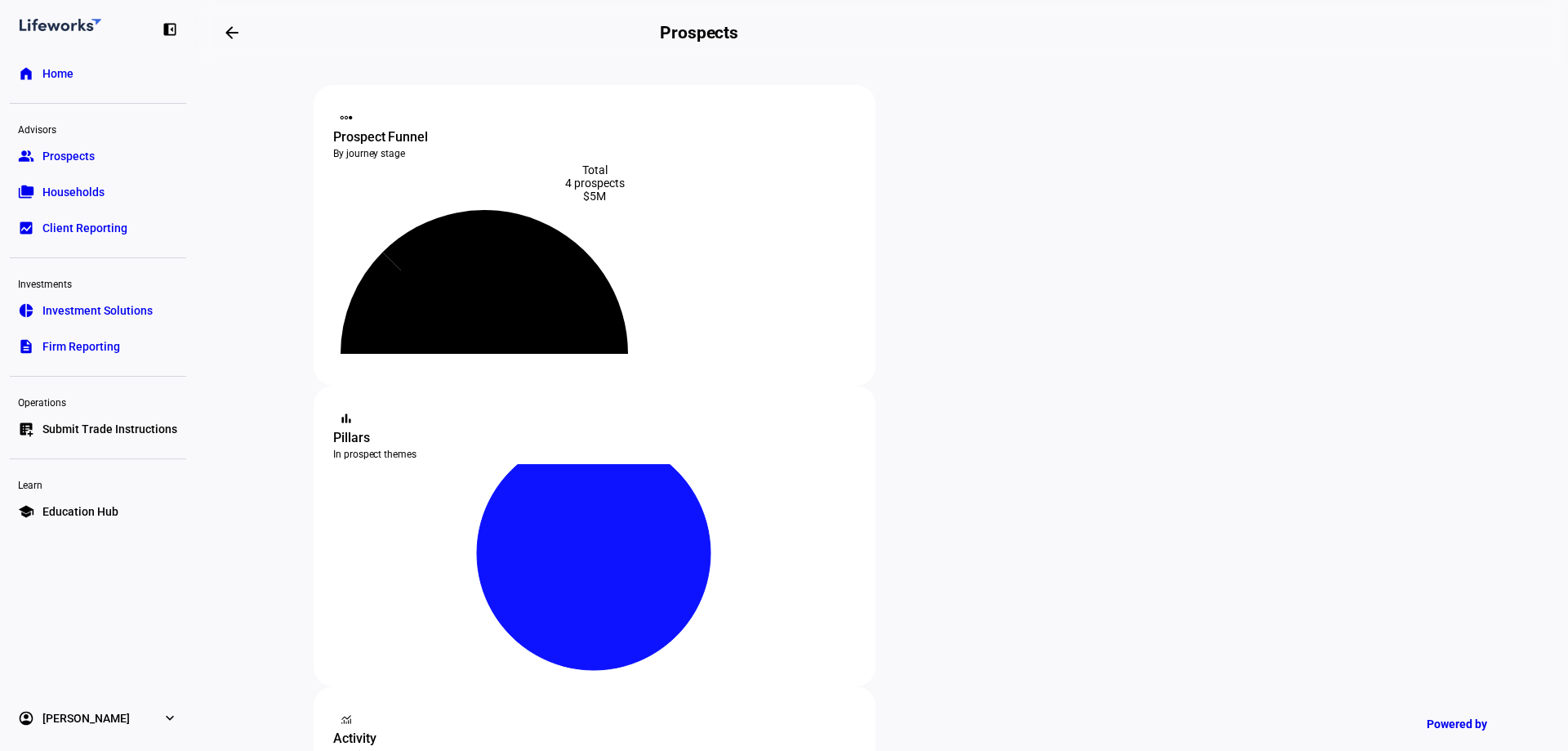
click at [58, 70] on span "Home" at bounding box center [58, 73] width 31 height 16
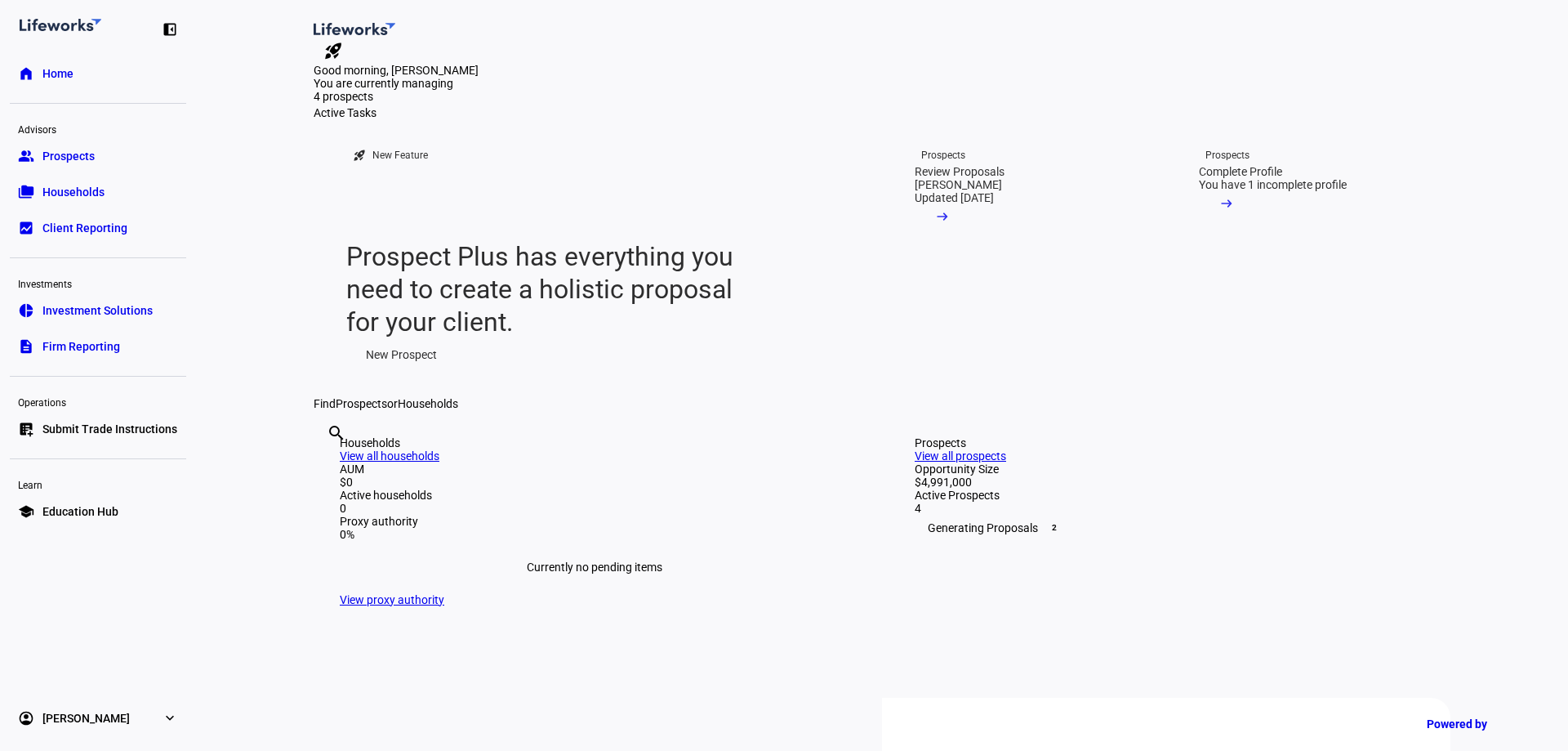
click at [66, 149] on span "Prospects" at bounding box center [68, 156] width 52 height 16
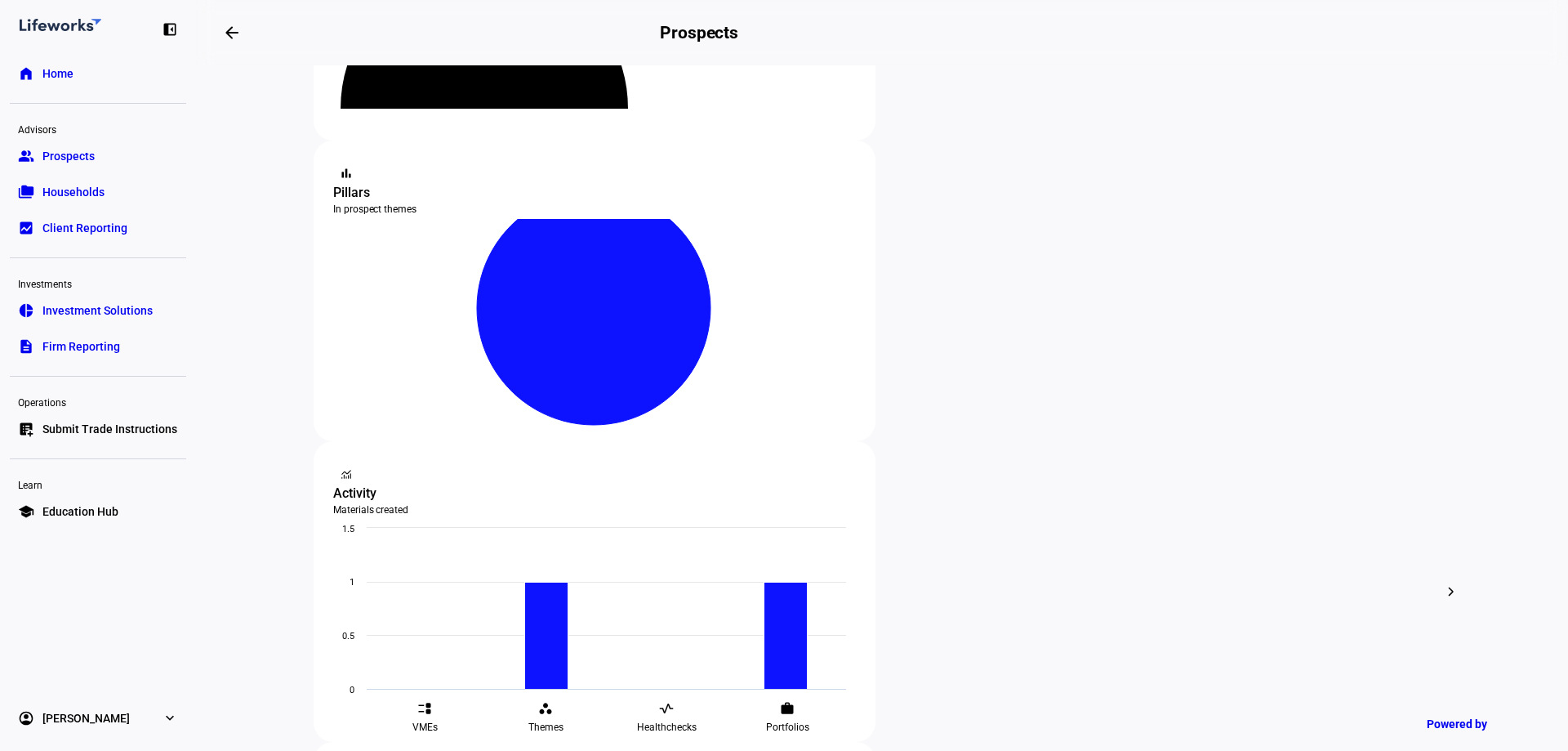
scroll to position [326, 0]
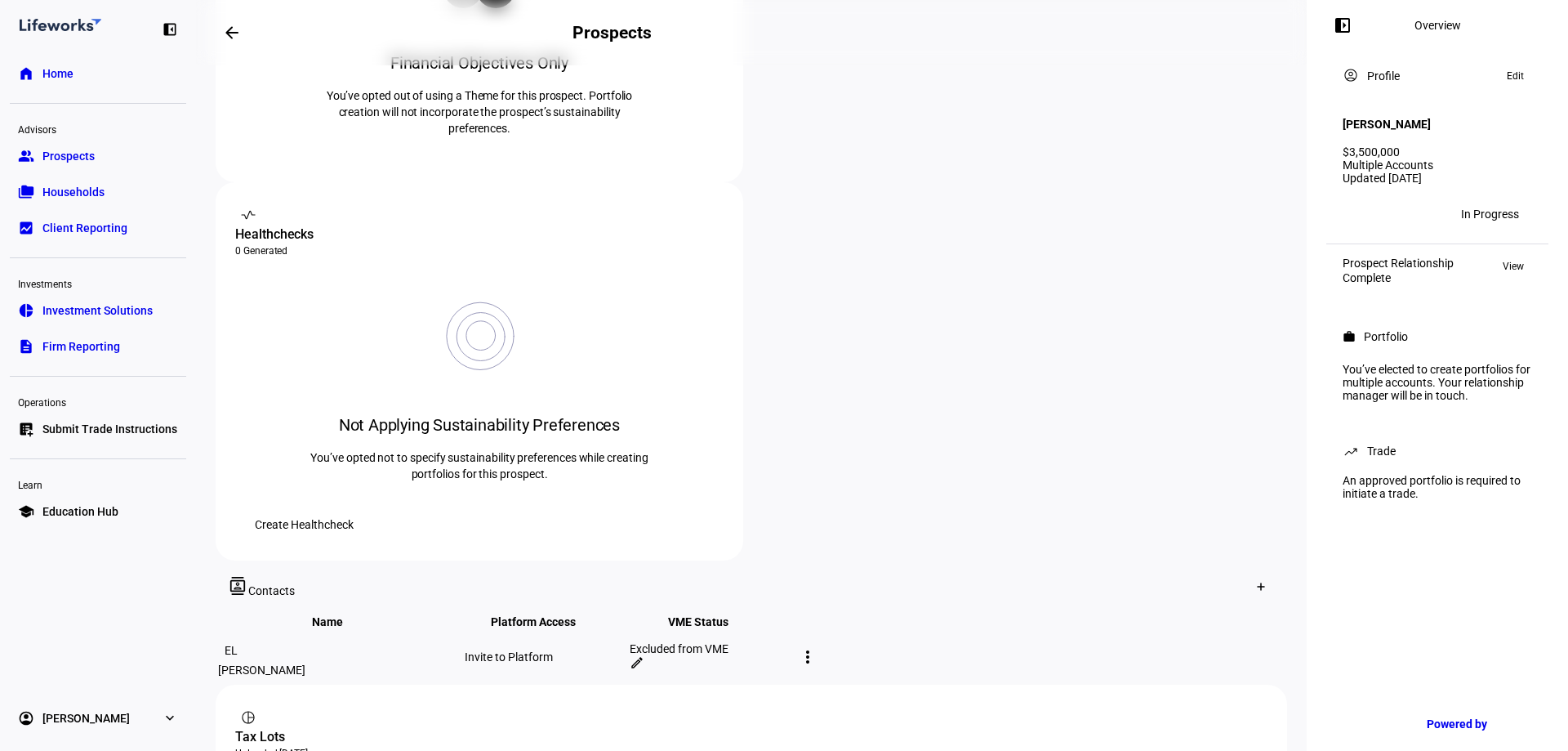
scroll to position [572, 0]
